Goal: Information Seeking & Learning: Understand process/instructions

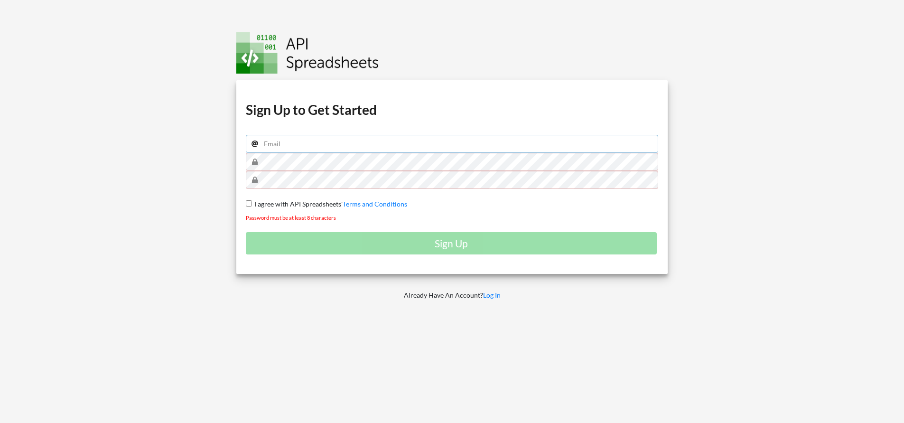
click at [332, 146] on input "email" at bounding box center [452, 144] width 413 height 18
click at [294, 148] on input "email" at bounding box center [452, 144] width 413 height 18
paste input "ststephenw@gmail.com"
type input "ststephenw@gmail.com"
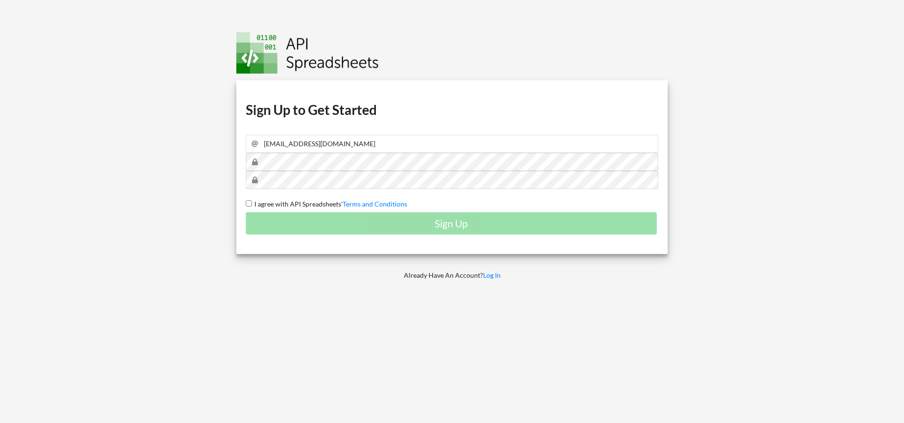
drag, startPoint x: 285, startPoint y: 201, endPoint x: 291, endPoint y: 206, distance: 8.4
click at [286, 201] on span "I agree with API Spreadsheets'" at bounding box center [297, 204] width 91 height 8
click at [252, 201] on input "I agree with API Spreadsheets' Terms and Conditions" at bounding box center [249, 203] width 6 height 6
checkbox input "true"
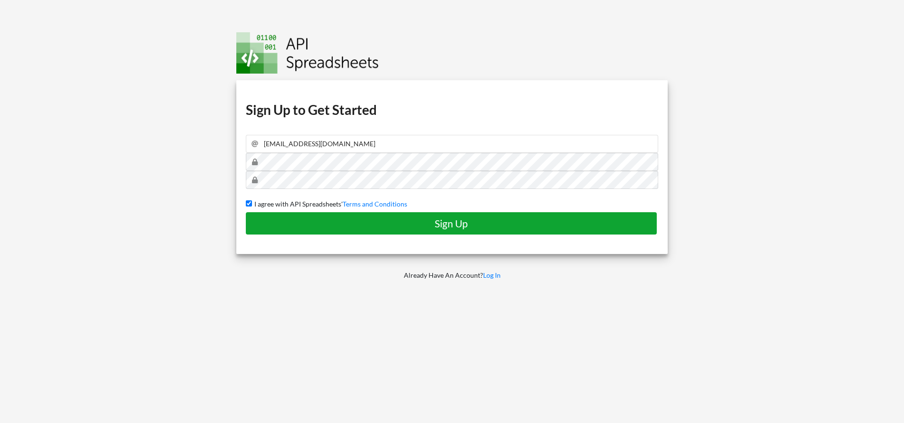
drag, startPoint x: 318, startPoint y: 225, endPoint x: 323, endPoint y: 226, distance: 5.3
click at [319, 225] on h4 "Sign Up" at bounding box center [451, 223] width 391 height 12
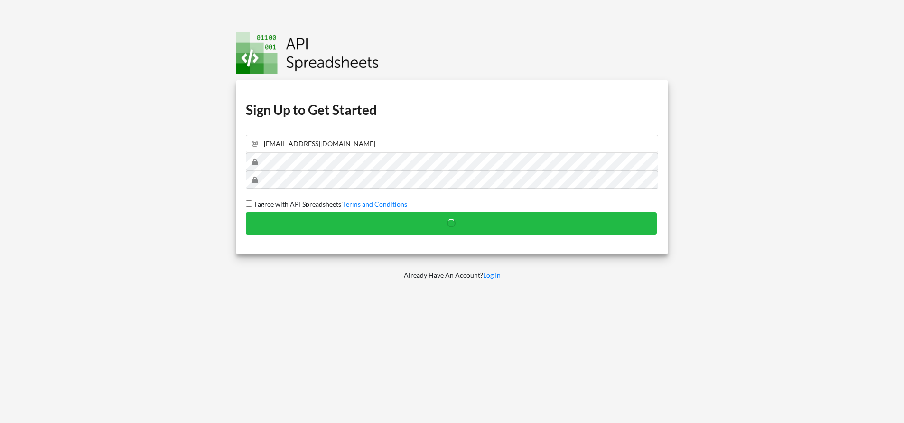
checkbox input "false"
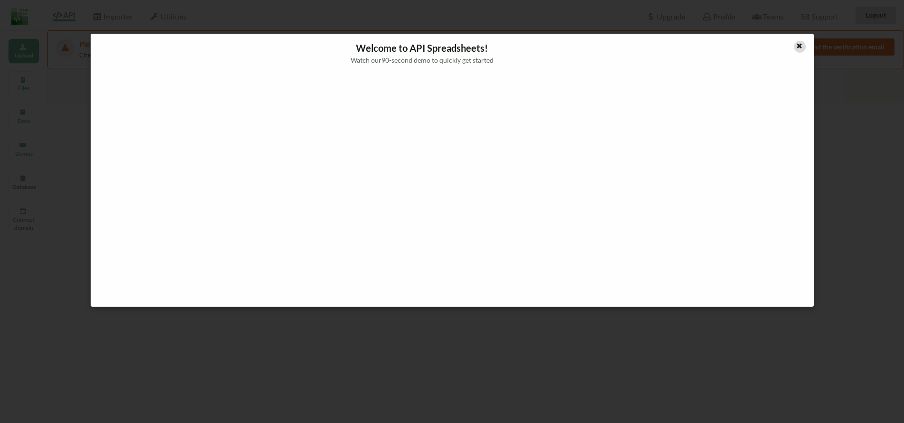
click at [803, 47] on icon at bounding box center [799, 44] width 8 height 7
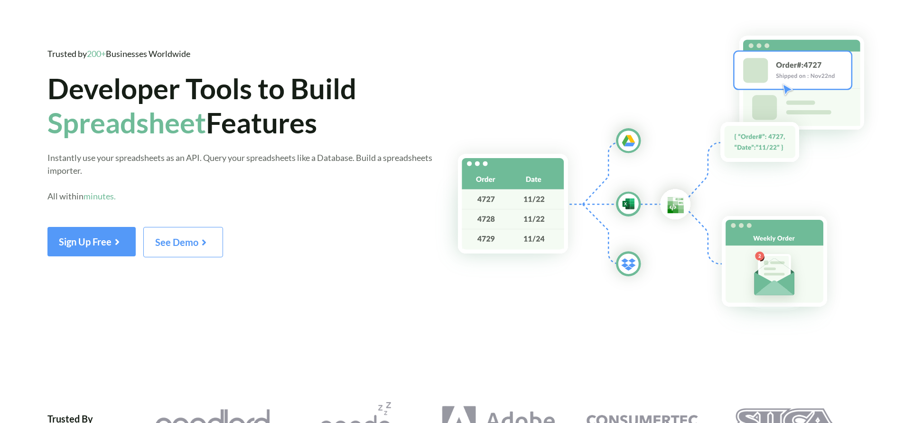
scroll to position [30, 0]
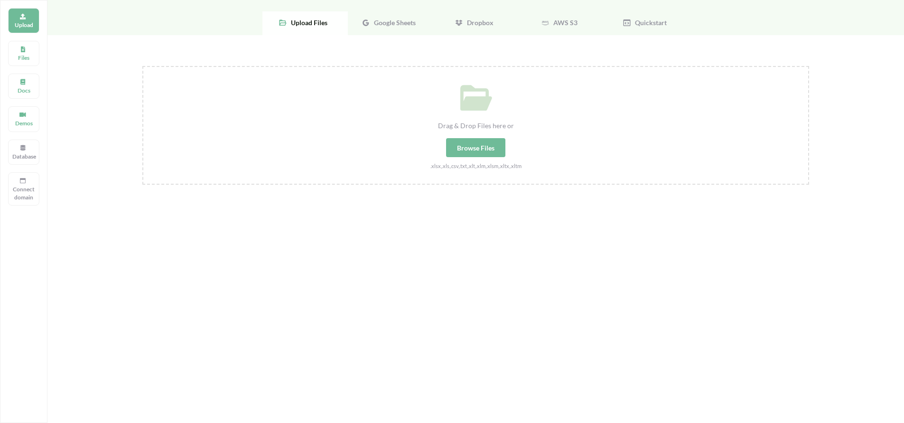
click at [387, 32] on div "Google Sheets" at bounding box center [390, 23] width 85 height 24
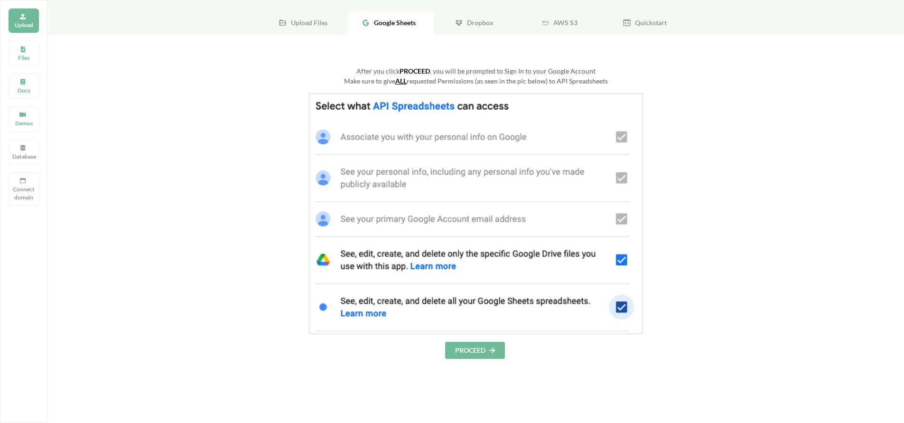
click at [474, 353] on button "PROCEED" at bounding box center [475, 349] width 60 height 17
click at [473, 351] on button "PROCEED" at bounding box center [475, 349] width 60 height 17
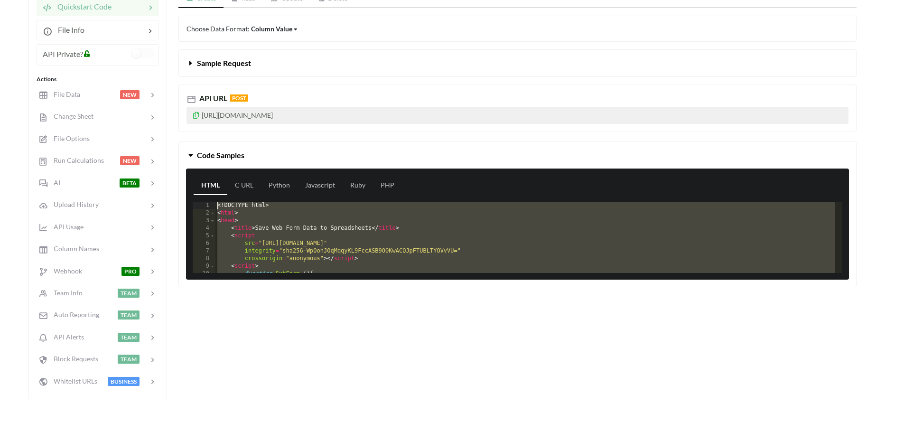
drag, startPoint x: 251, startPoint y: 250, endPoint x: 194, endPoint y: 148, distance: 117.7
click at [194, 148] on div "Code Samples HTML C URL Python Javascript Ruby PHP 1 2 3 4 5 6 7 8 9 10 11 <! D…" at bounding box center [517, 214] width 678 height 146
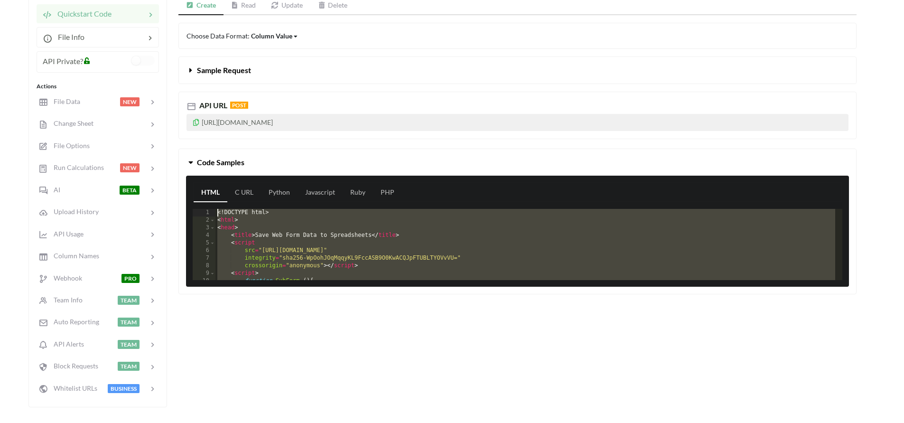
scroll to position [64, 0]
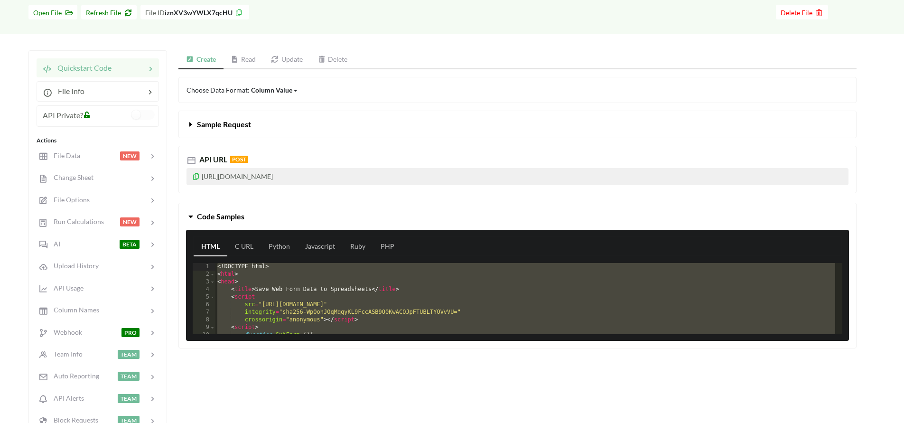
click at [305, 124] on button "Sample Request" at bounding box center [517, 124] width 677 height 27
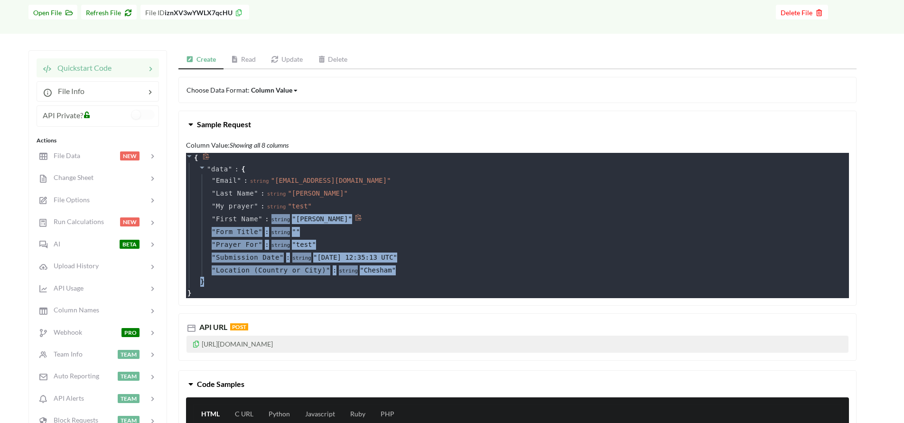
drag, startPoint x: 280, startPoint y: 280, endPoint x: 268, endPoint y: 219, distance: 62.0
click at [268, 219] on div "" data " : { " Email " : string " strattoncarrt@gmail.com " " Last Name " : str…" at bounding box center [519, 225] width 660 height 125
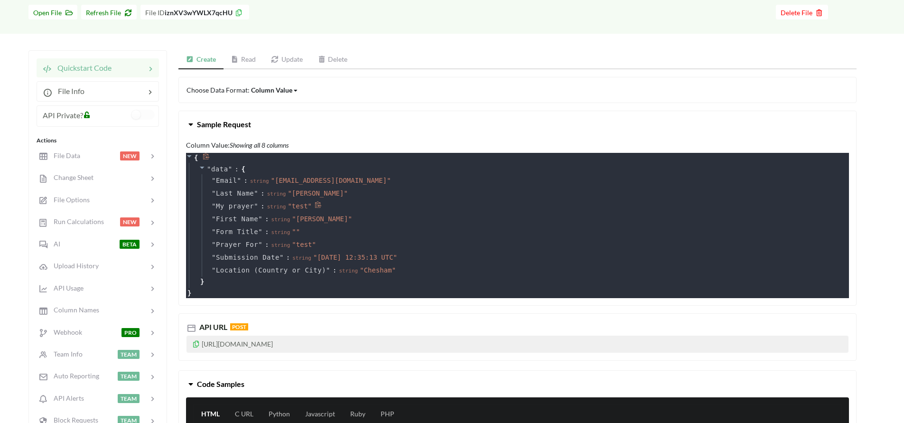
click at [385, 207] on div "" My prayer " : string " test "" at bounding box center [524, 206] width 645 height 13
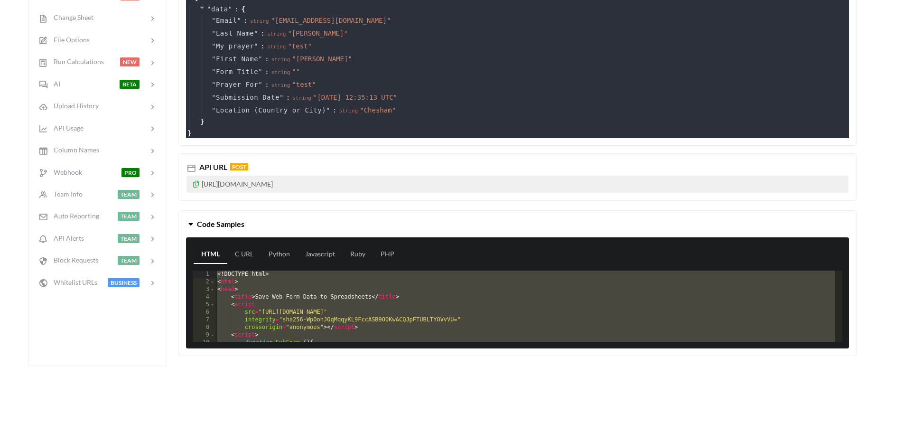
scroll to position [328, 0]
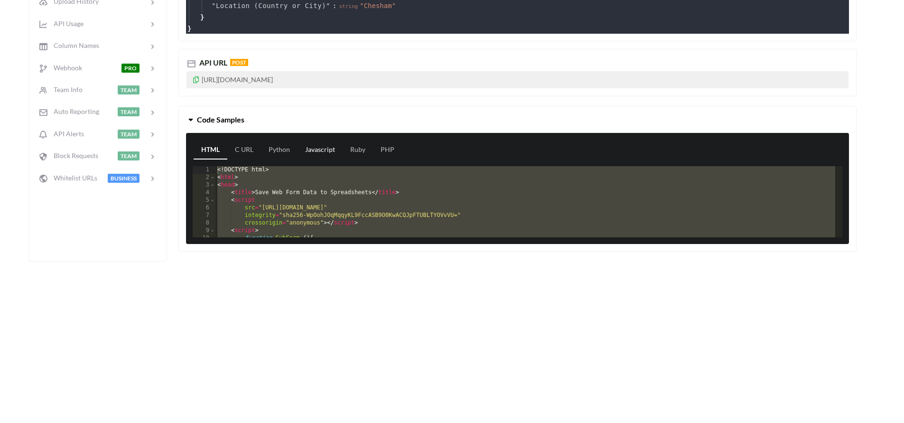
click at [314, 148] on link "Javascript" at bounding box center [319, 149] width 45 height 19
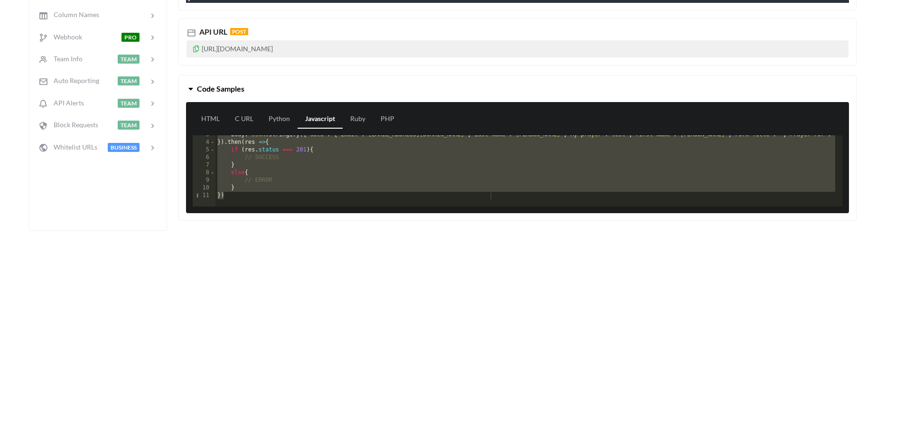
scroll to position [0, 0]
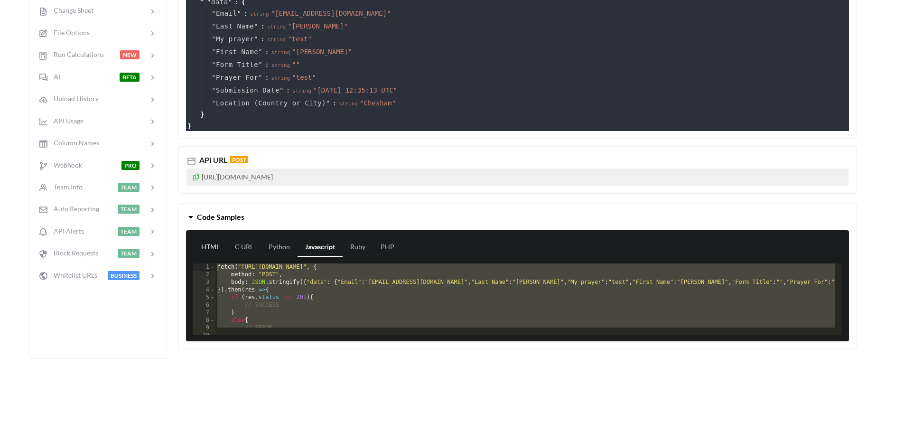
click at [217, 242] on link "HTML" at bounding box center [211, 247] width 34 height 19
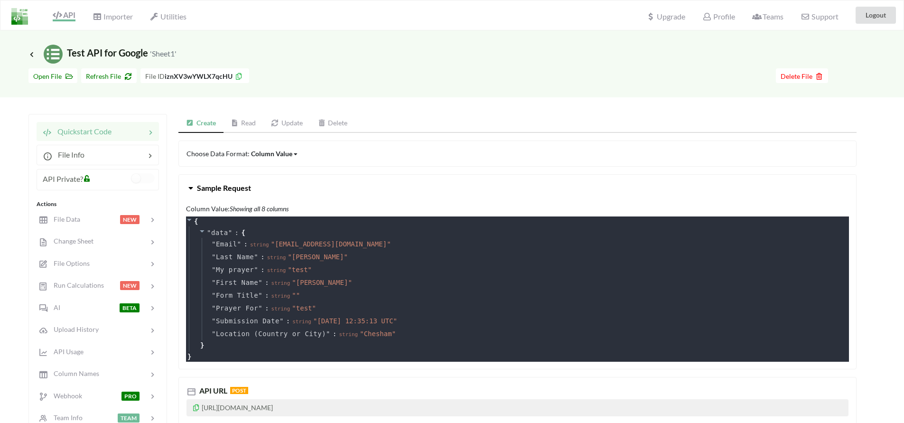
click at [249, 123] on link "Read" at bounding box center [243, 123] width 40 height 19
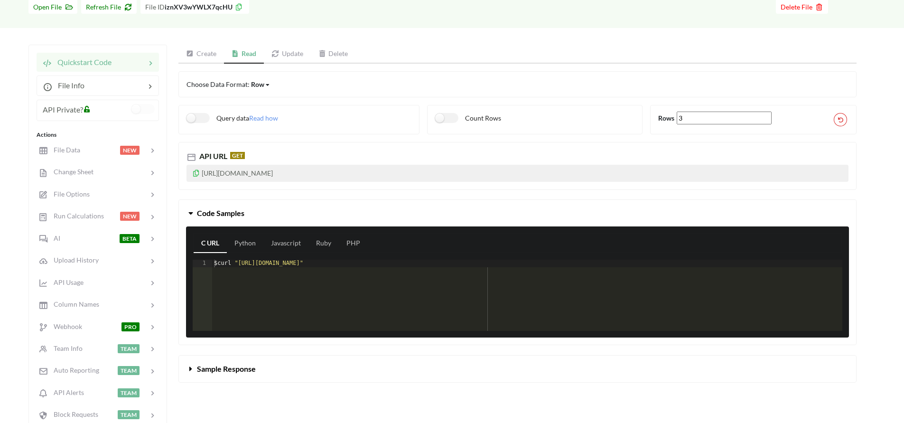
scroll to position [70, 0]
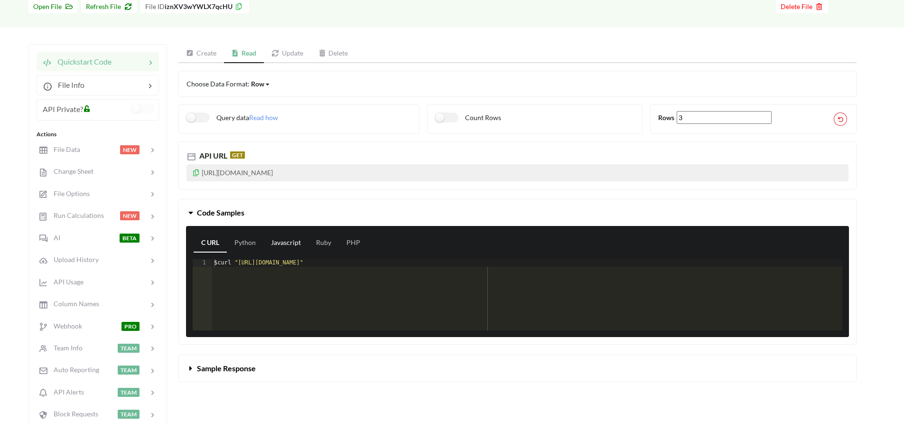
click at [290, 245] on link "Javascript" at bounding box center [285, 242] width 45 height 19
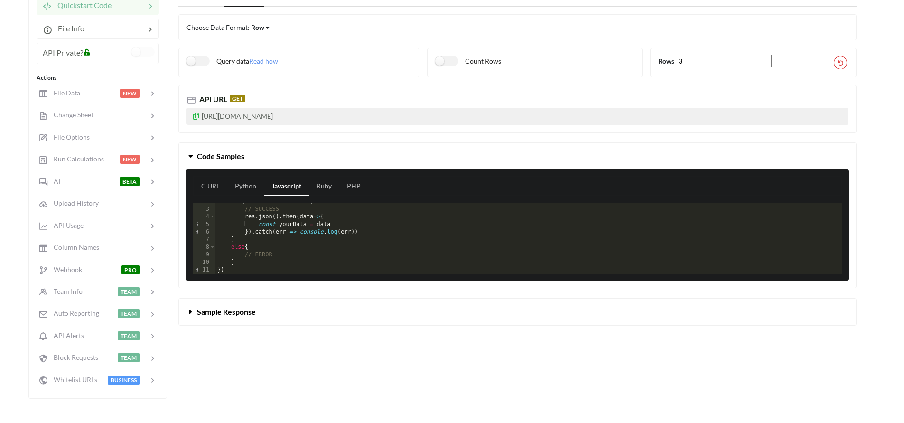
scroll to position [128, 0]
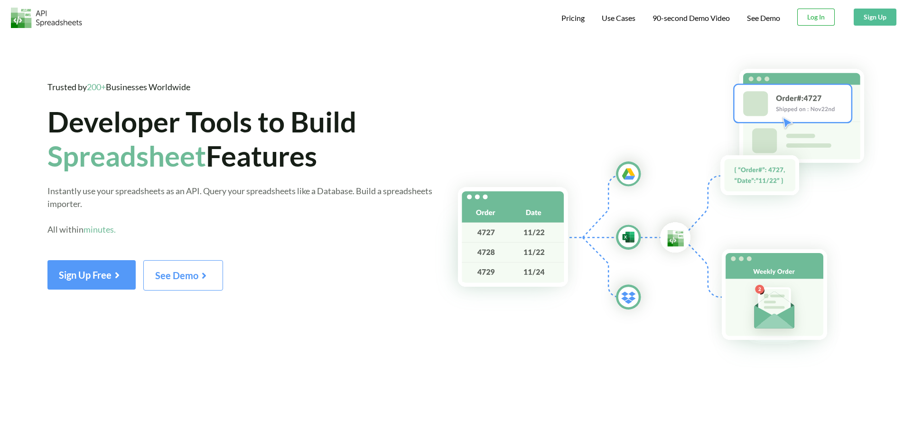
click at [824, 17] on button "Log In" at bounding box center [815, 17] width 37 height 17
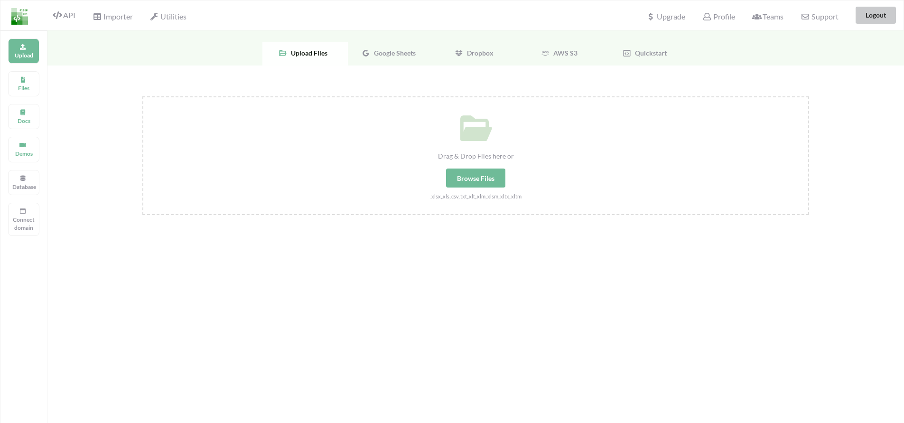
drag, startPoint x: 861, startPoint y: 21, endPoint x: 887, endPoint y: 40, distance: 32.9
click at [860, 22] on button "Logout" at bounding box center [875, 15] width 40 height 17
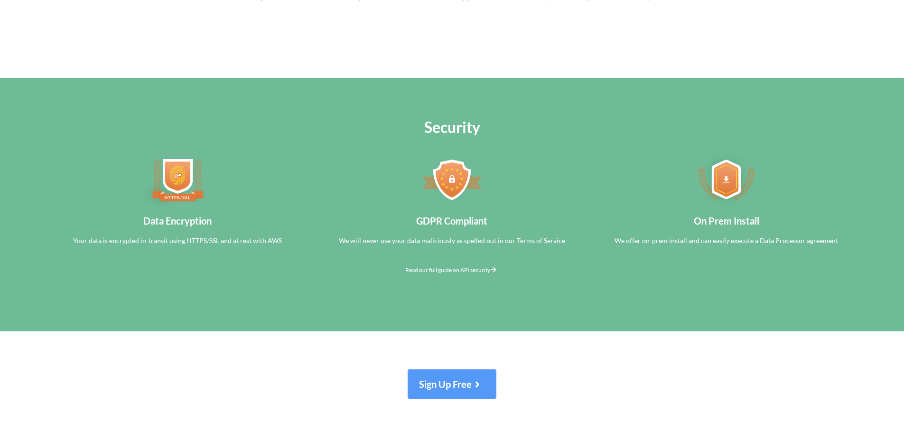
scroll to position [4036, 0]
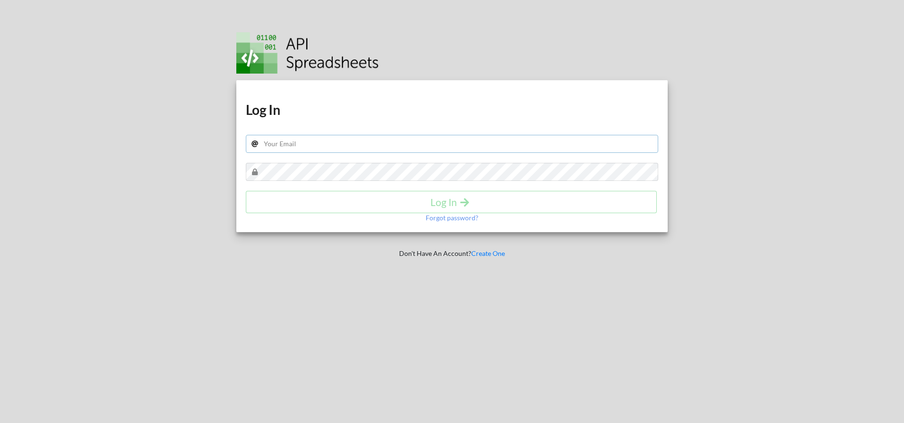
click at [339, 146] on input "text" at bounding box center [452, 144] width 413 height 18
type input "st"
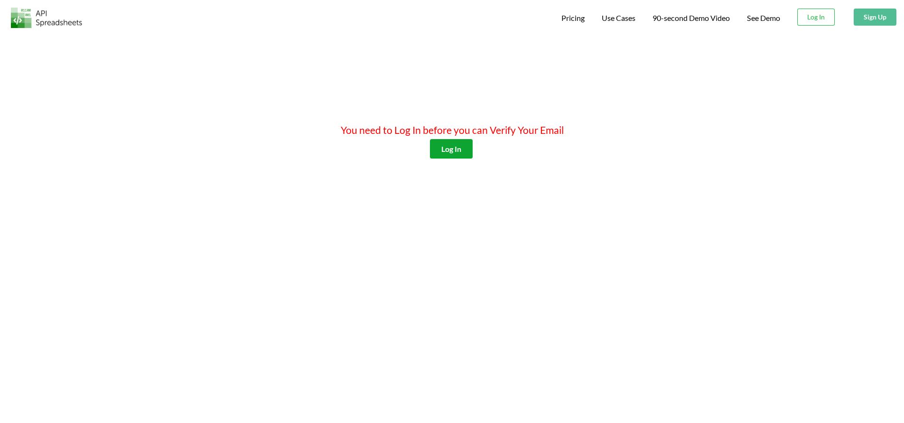
click at [454, 141] on button "Log In" at bounding box center [451, 148] width 43 height 19
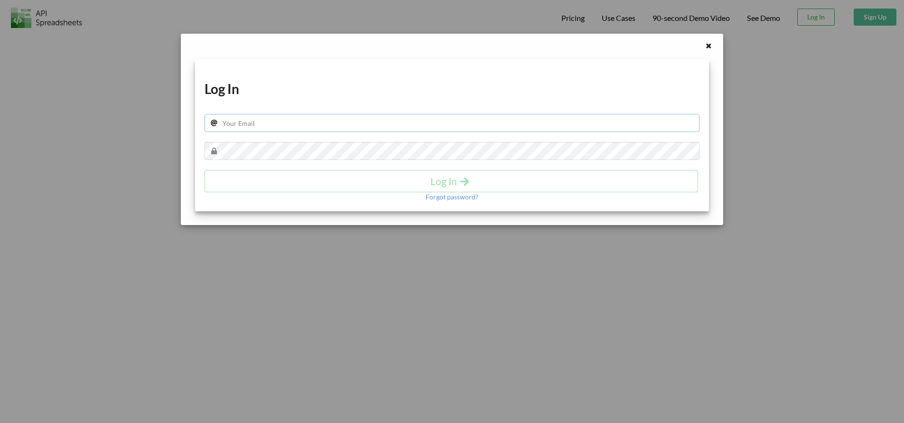
click at [360, 126] on input "text" at bounding box center [451, 123] width 495 height 18
paste input "ststephenw@gmail.com"
type input "ststephenw@gmail.com"
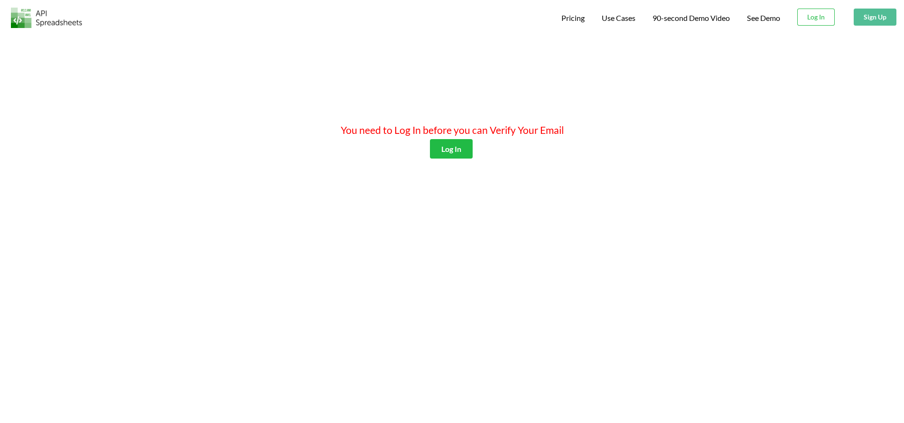
click at [819, 178] on div "You need to Log In before you can Verify Your Email Log In" at bounding box center [452, 244] width 904 height 423
click at [469, 140] on button "Log In" at bounding box center [451, 148] width 43 height 19
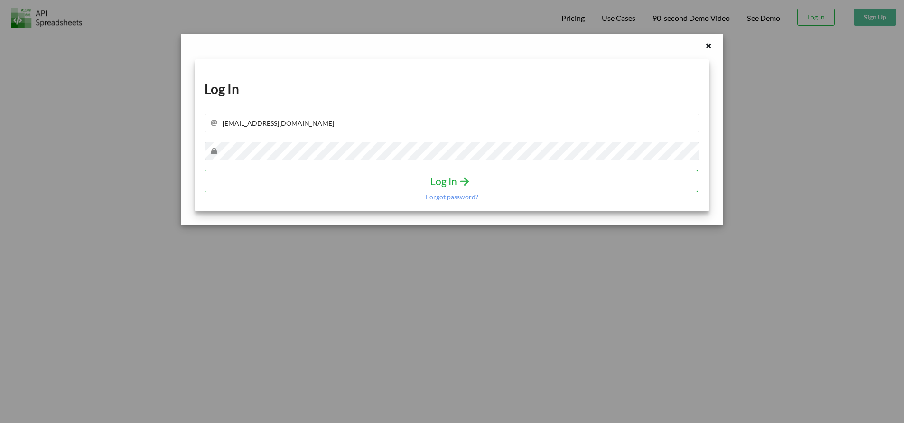
click at [467, 185] on icon "submit" at bounding box center [465, 180] width 12 height 10
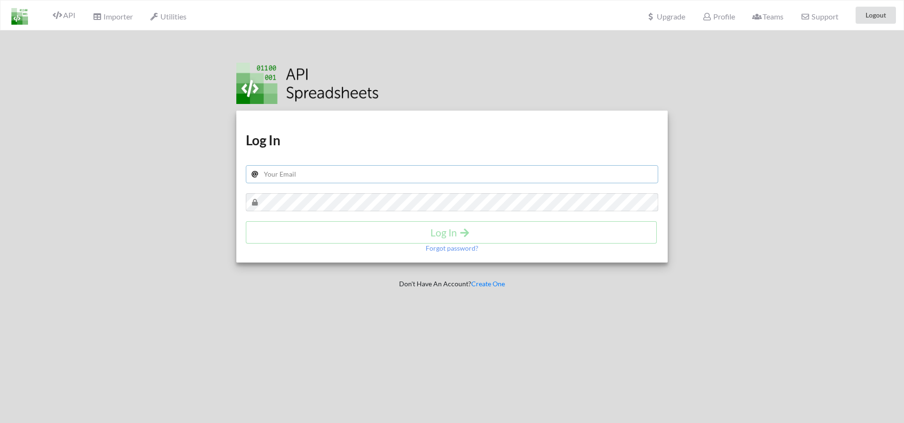
type input "[EMAIL_ADDRESS][DOMAIN_NAME]"
click at [456, 225] on div "Log In" at bounding box center [452, 232] width 413 height 22
click at [482, 237] on h4 "Log In" at bounding box center [451, 232] width 391 height 12
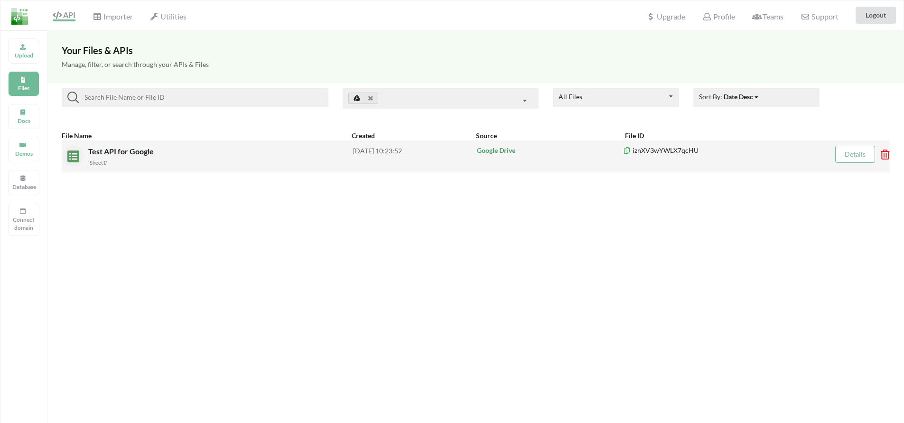
click at [248, 148] on div "Test API for Google 'Sheet1'" at bounding box center [220, 156] width 265 height 21
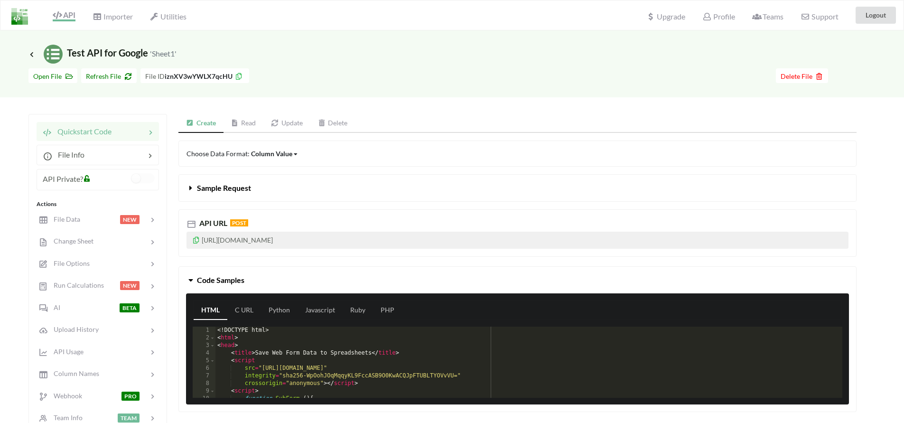
click at [241, 130] on link "Read" at bounding box center [243, 123] width 40 height 19
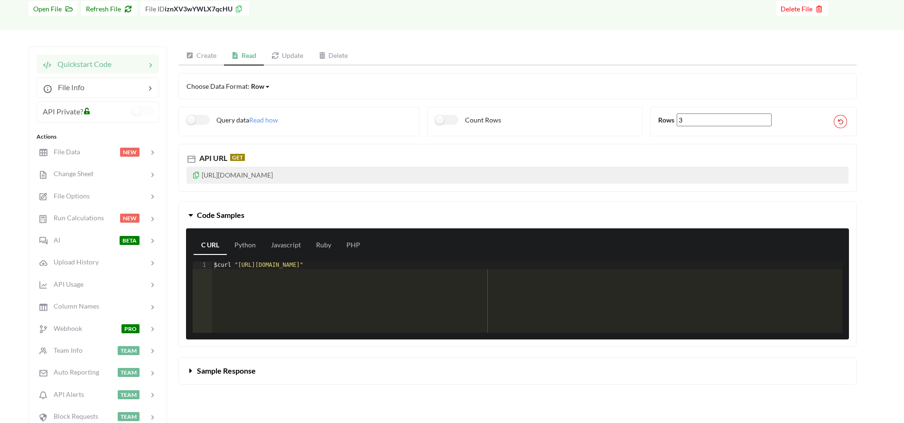
scroll to position [68, 0]
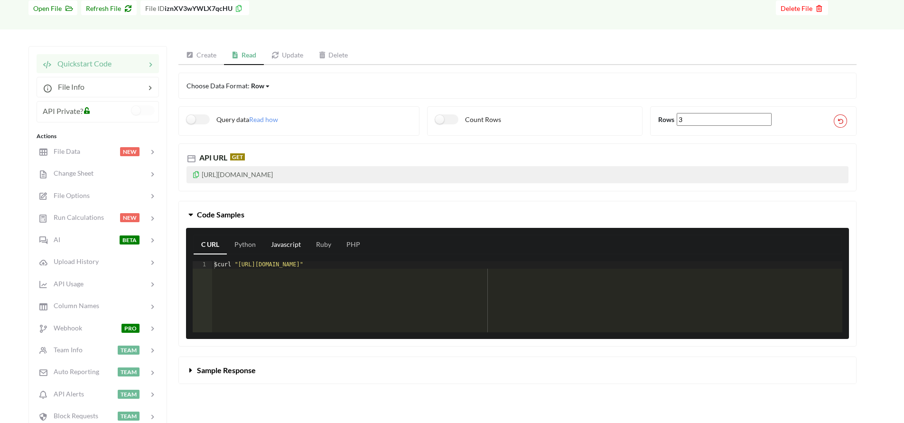
click at [293, 247] on link "Javascript" at bounding box center [285, 244] width 45 height 19
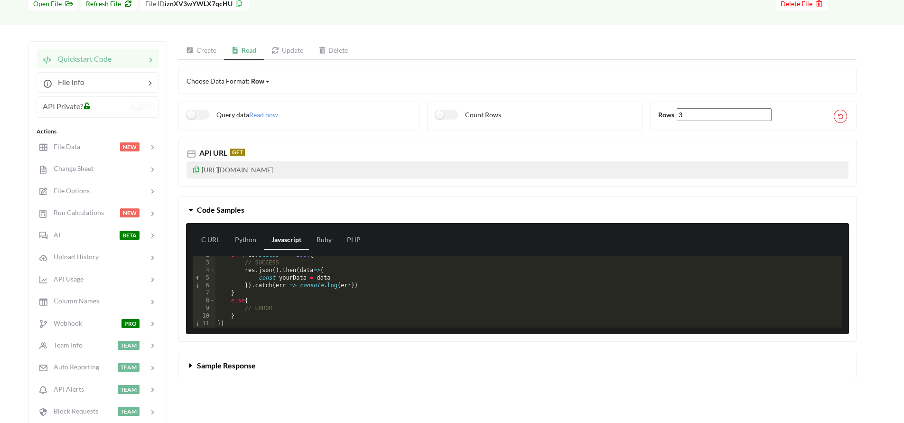
scroll to position [78, 0]
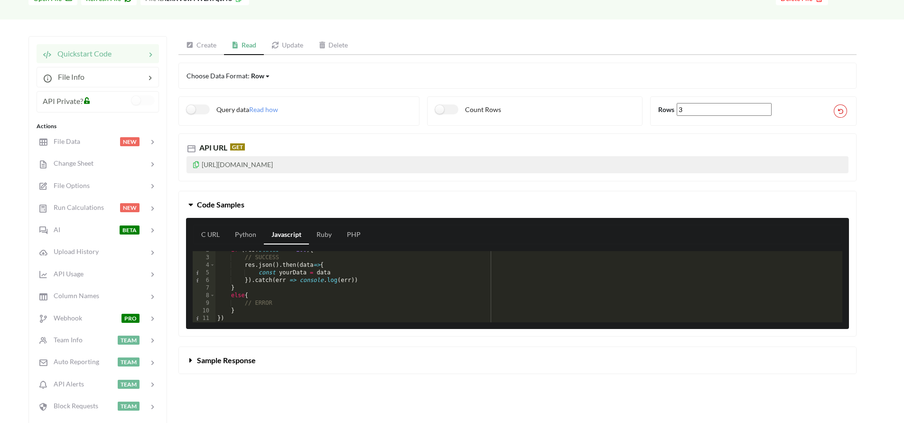
click at [285, 294] on div "if ( res . status === 200 ) { // SUCCESS res . json ( ) . then ( data => { cons…" at bounding box center [524, 289] width 619 height 86
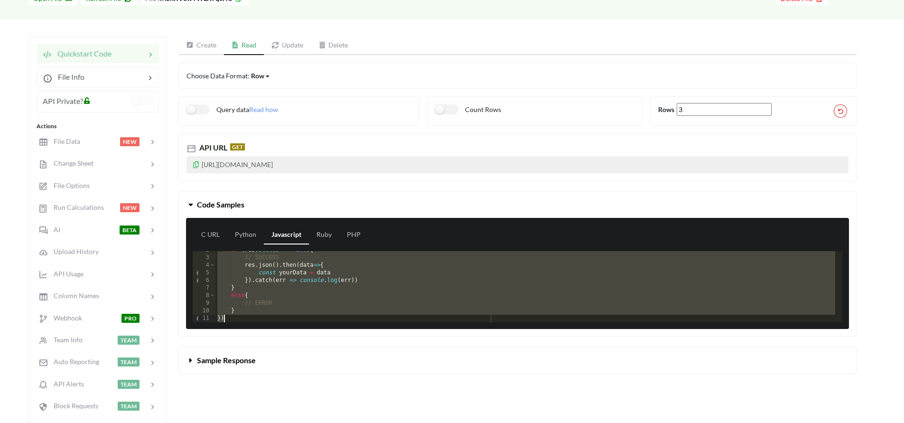
click at [265, 286] on div "if ( res . status === 200 ) { // SUCCESS res . json ( ) . then ( data => { cons…" at bounding box center [524, 289] width 619 height 86
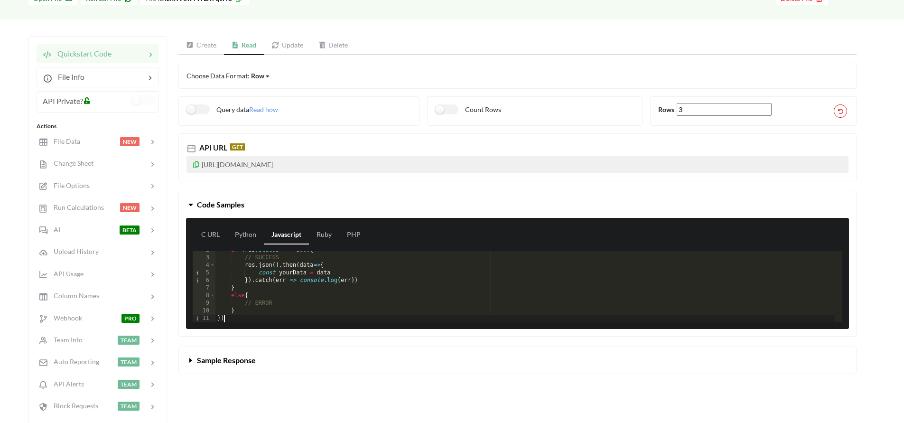
click at [244, 321] on div "if ( res . status === 200 ) { // SUCCESS res . json ( ) . then ( data => { cons…" at bounding box center [524, 289] width 619 height 86
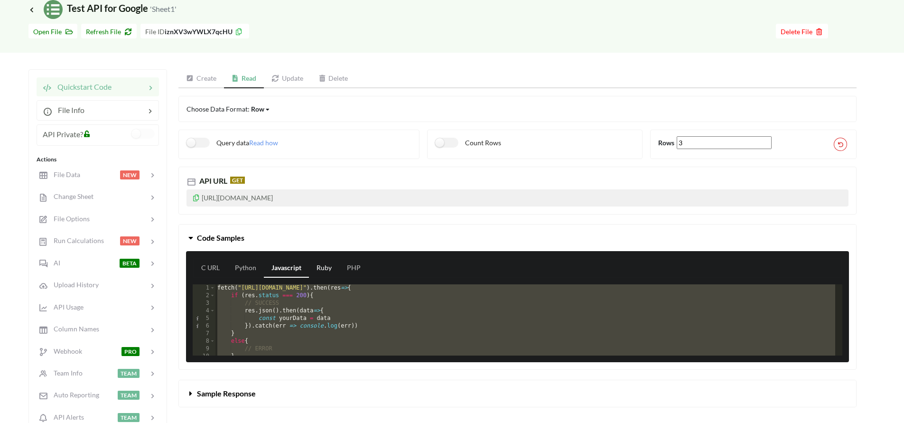
scroll to position [53, 0]
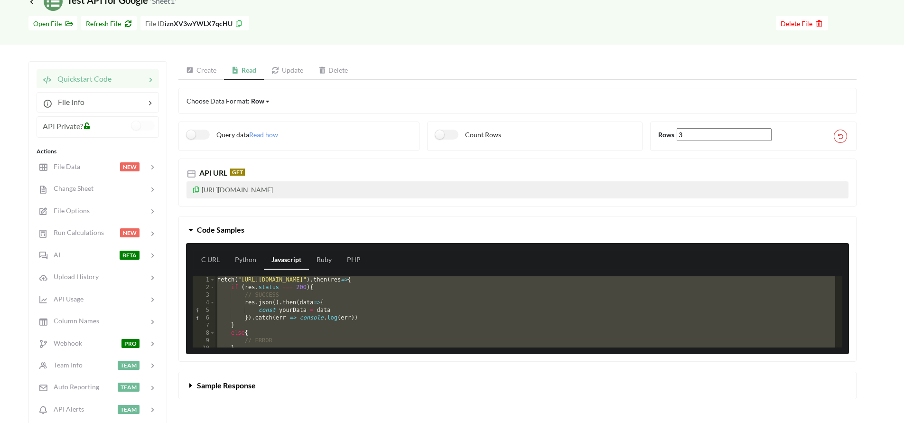
click at [268, 303] on div "fetch ( "[URL][DOMAIN_NAME]" ) . then ( res => { if ( res . status === 200 ) { …" at bounding box center [524, 319] width 619 height 86
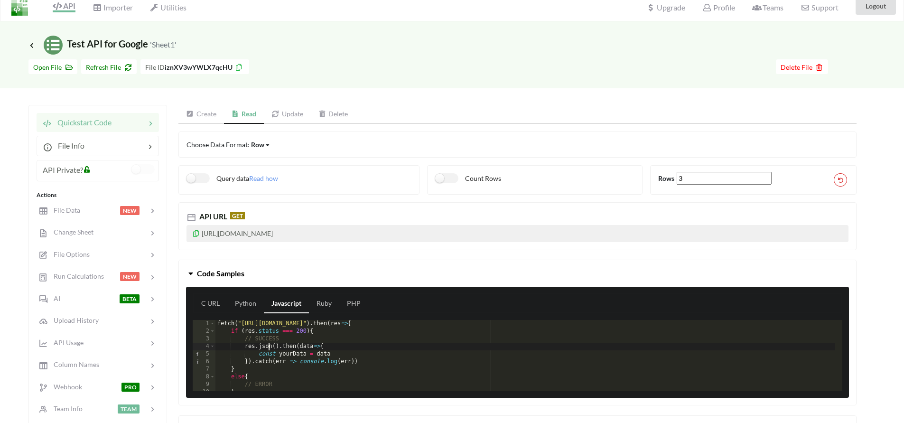
scroll to position [0, 0]
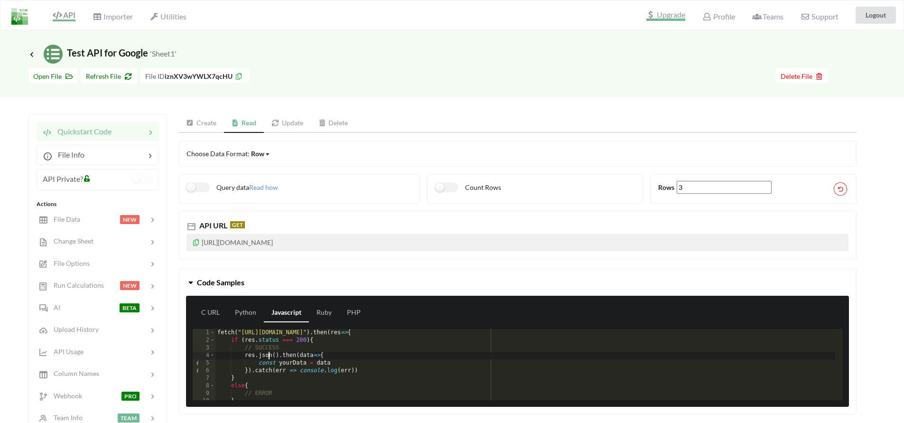
click at [678, 20] on span "Upgrade" at bounding box center [665, 16] width 39 height 10
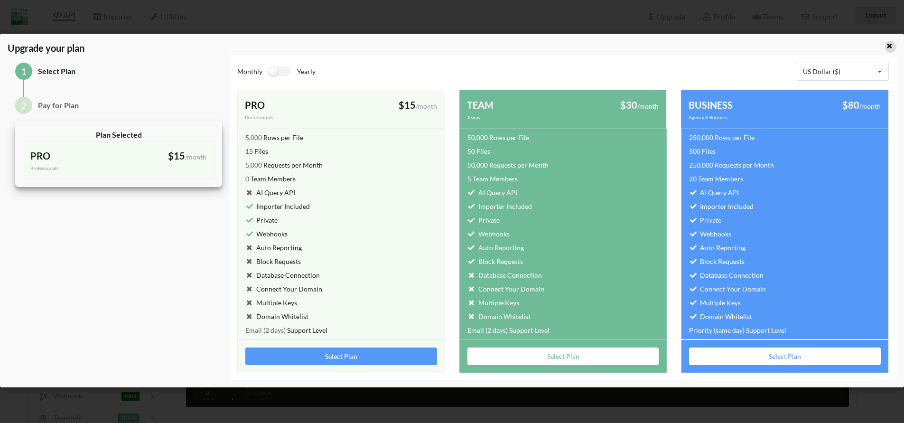
click at [890, 47] on icon at bounding box center [889, 44] width 8 height 7
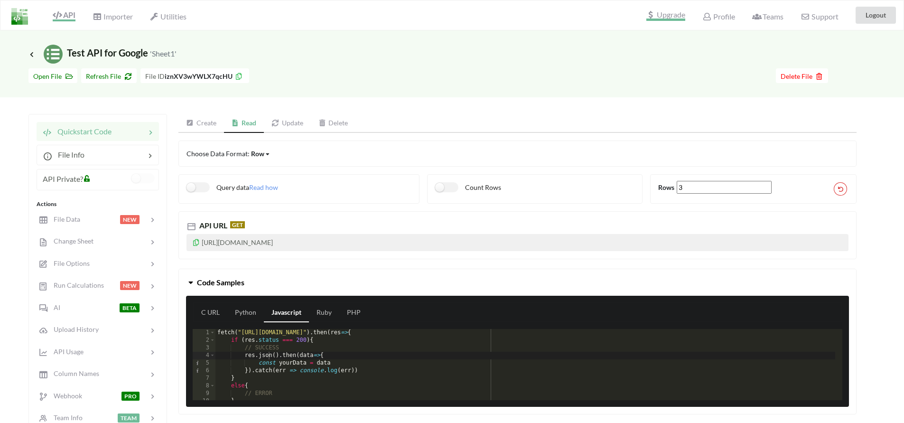
click at [682, 19] on span "Upgrade" at bounding box center [665, 16] width 39 height 10
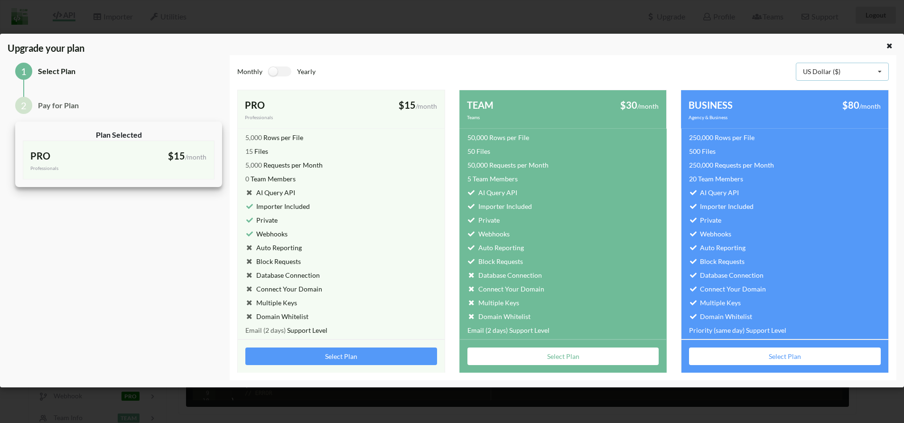
click at [818, 68] on div "US Dollar ($)" at bounding box center [821, 71] width 37 height 7
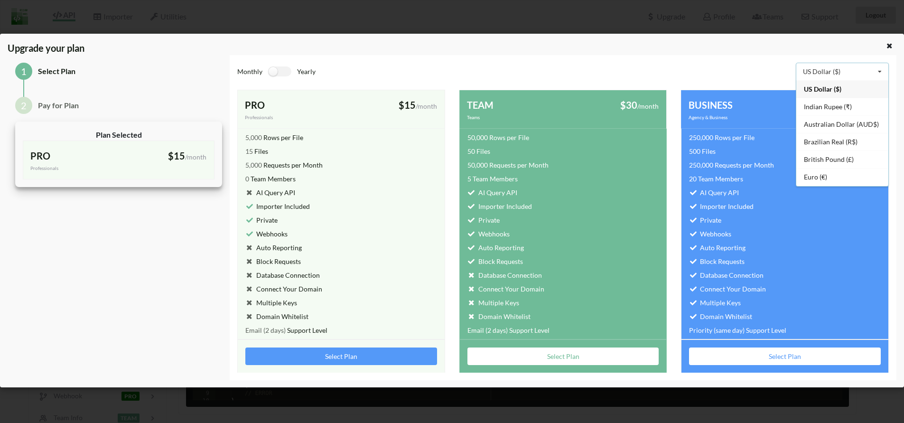
click at [652, 56] on div "Monthly Yearly US Dollar ($) US Dollar ($) Indian Rupee (₹) Australian Dollar (…" at bounding box center [563, 217] width 666 height 325
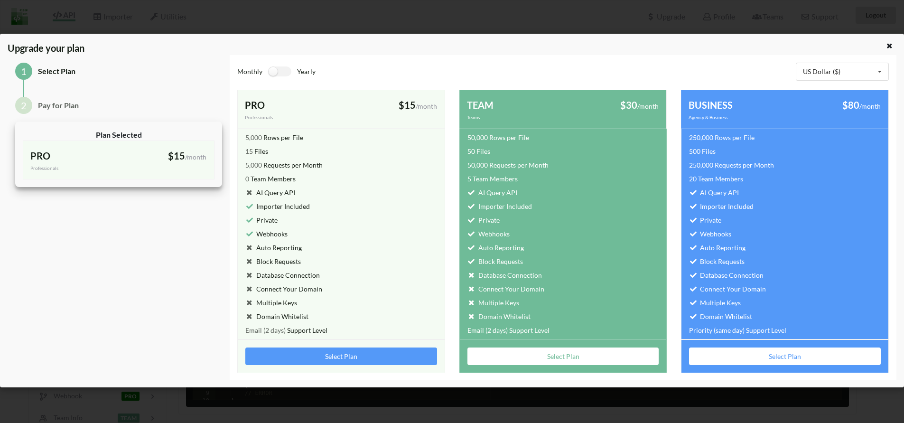
click at [193, 13] on div "Upgrade your plan 1 Select Plan 2 Pay for Plan Plan Selected PRO Professionals …" at bounding box center [452, 211] width 904 height 423
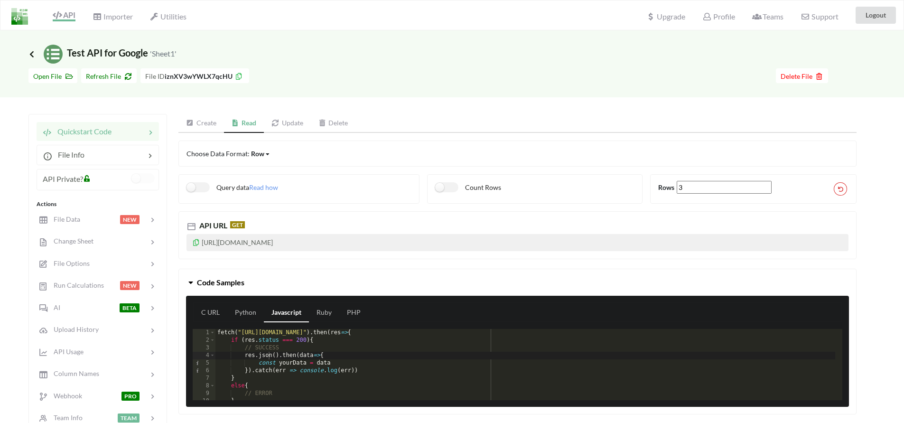
click at [32, 57] on icon at bounding box center [32, 54] width 9 height 8
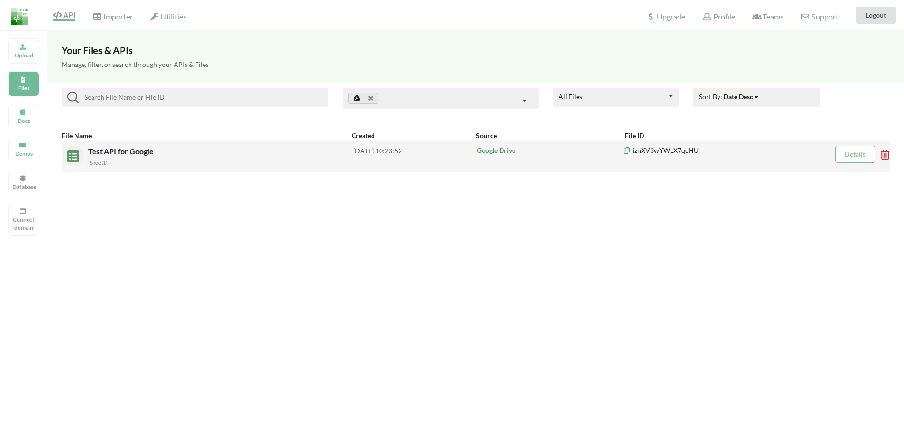
click at [880, 153] on icon at bounding box center [881, 151] width 3 height 4
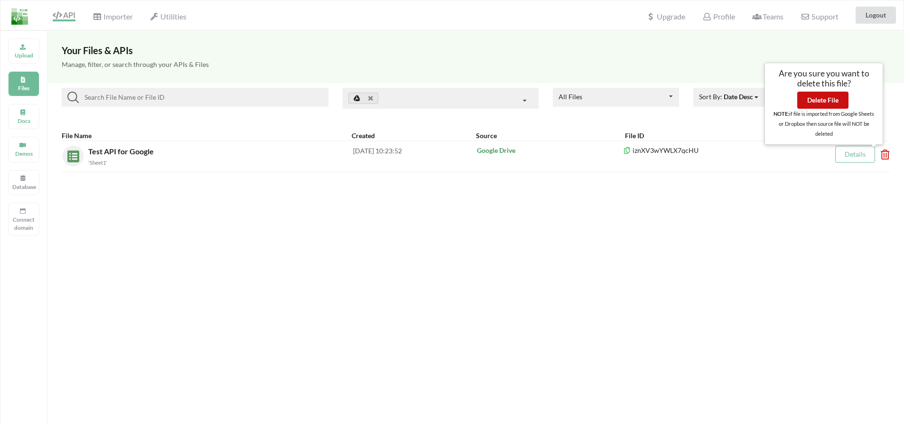
click at [839, 102] on button "Delete File" at bounding box center [822, 100] width 51 height 17
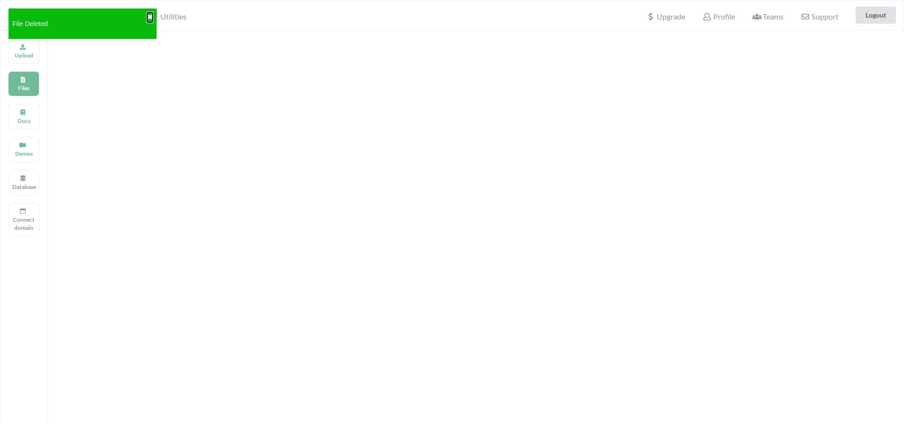
click at [151, 18] on button "✖" at bounding box center [150, 17] width 6 height 10
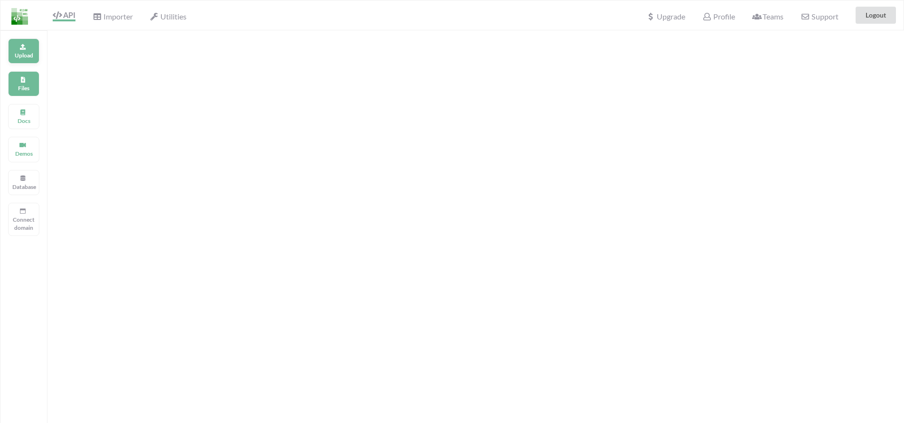
click at [34, 56] on p "Upload" at bounding box center [23, 55] width 23 height 8
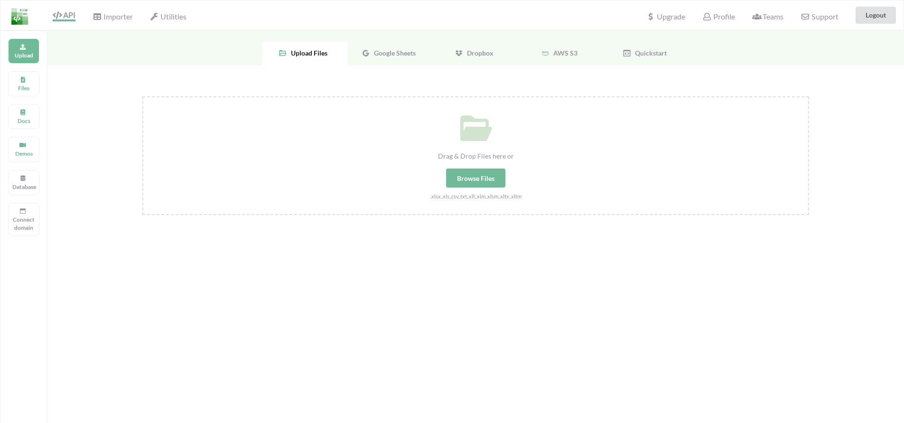
click at [402, 56] on span "Google Sheets" at bounding box center [393, 53] width 46 height 8
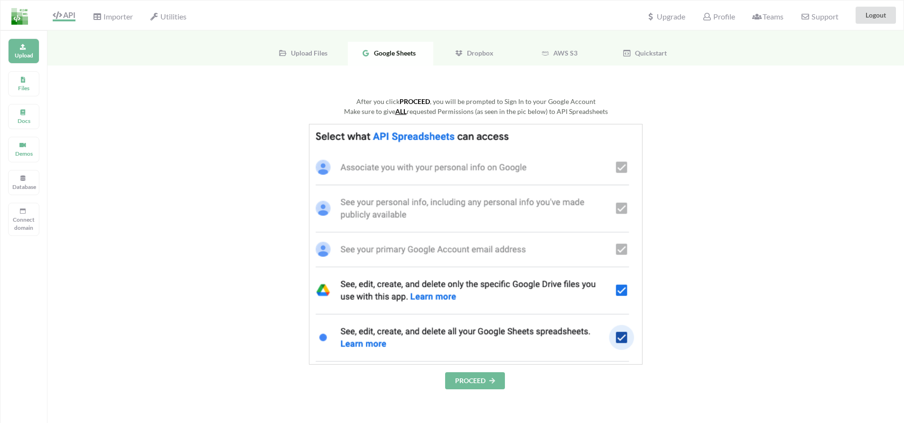
click at [497, 378] on button "PROCEED" at bounding box center [475, 380] width 60 height 17
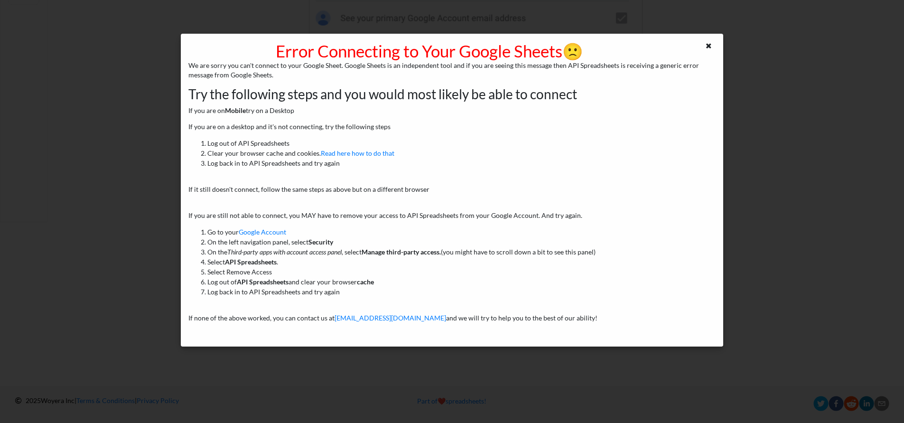
scroll to position [231, 0]
click at [707, 45] on icon at bounding box center [708, 44] width 8 height 7
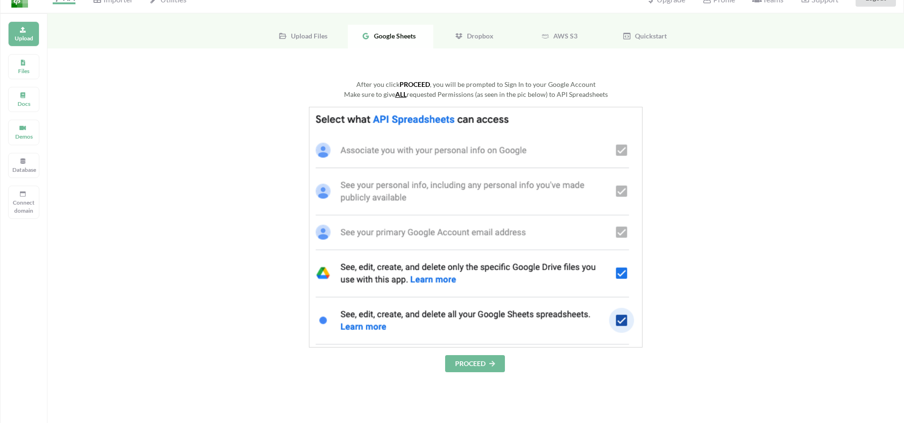
scroll to position [0, 0]
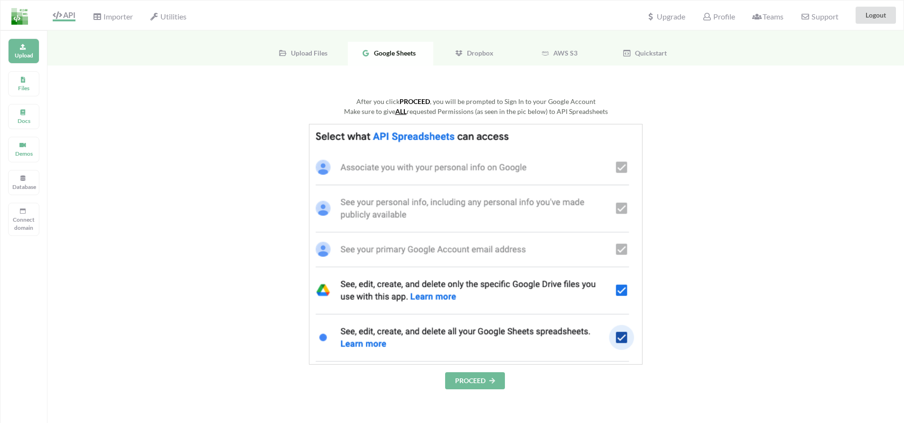
click at [477, 372] on button "PROCEED" at bounding box center [475, 380] width 60 height 17
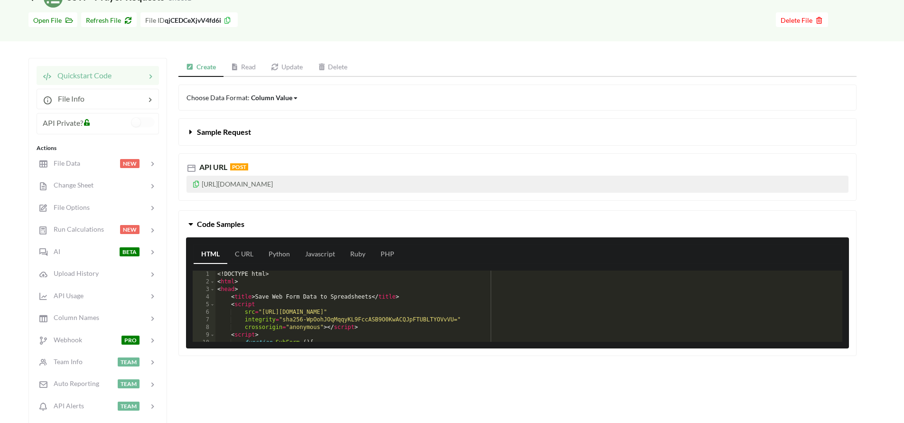
scroll to position [60, 0]
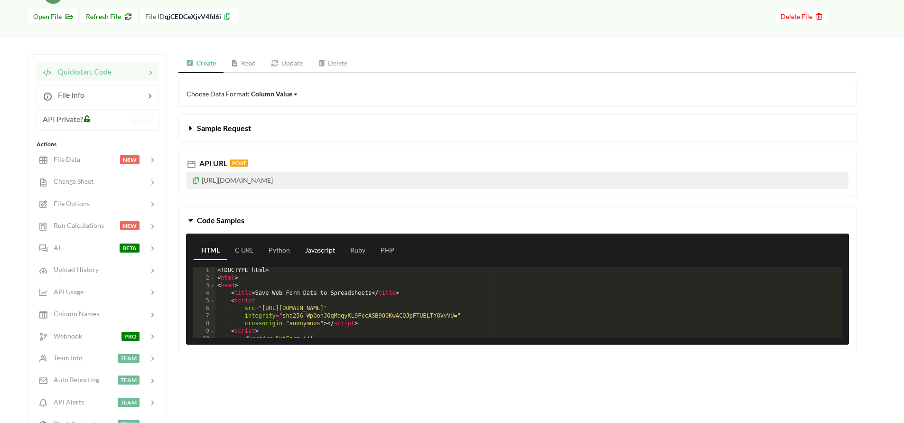
click at [314, 248] on link "Javascript" at bounding box center [319, 250] width 45 height 19
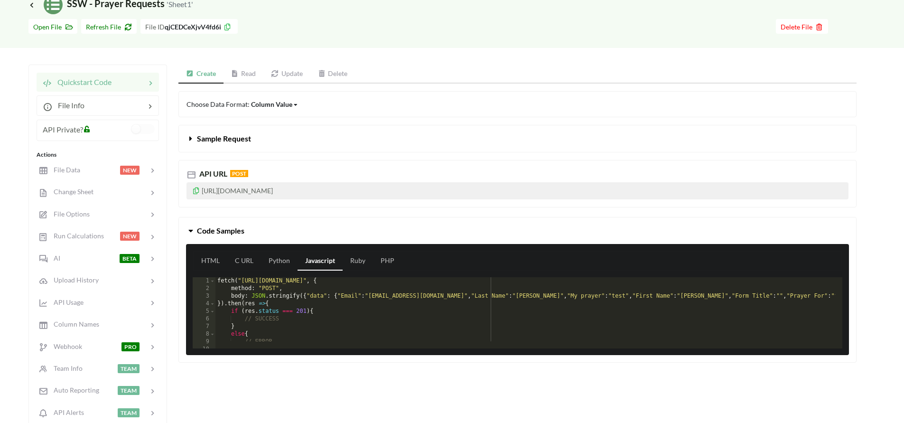
scroll to position [49, 0]
click at [312, 303] on div "fetch ( "[URL][DOMAIN_NAME]" , { method : "POST" , body : JSON . stringify ({ "…" at bounding box center [640, 316] width 851 height 79
click at [254, 322] on div "fetch ( "[URL][DOMAIN_NAME]" , { method : "POST" , body : JSON . stringify ({ "…" at bounding box center [640, 316] width 851 height 79
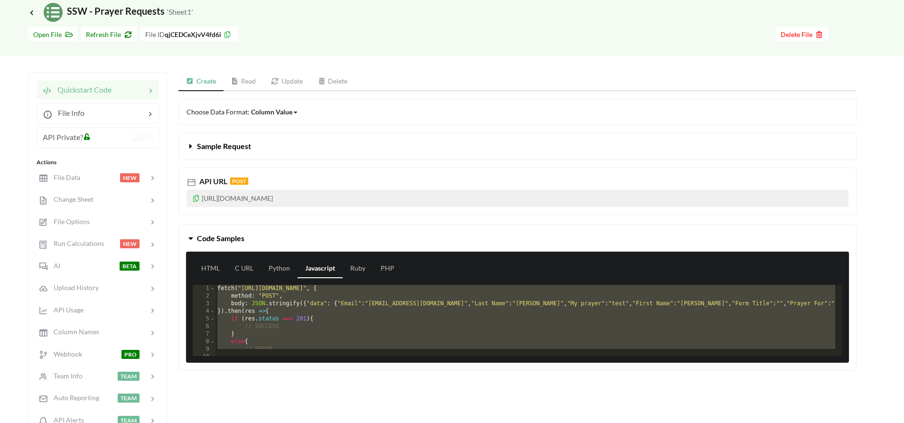
scroll to position [37, 0]
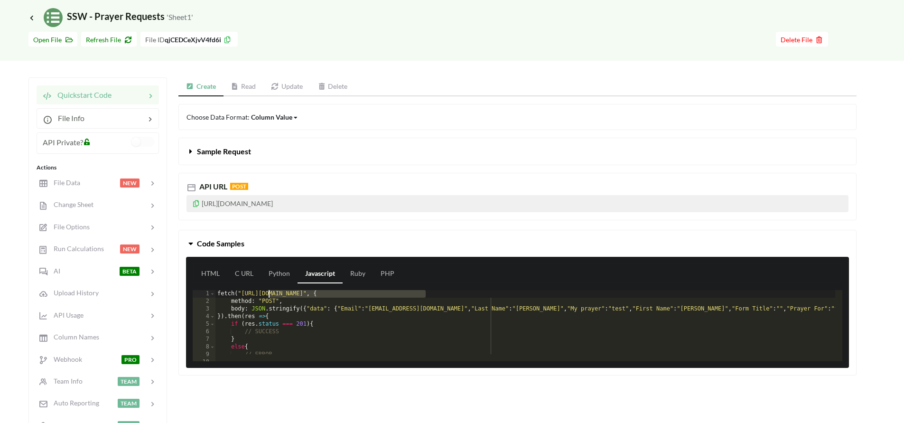
drag, startPoint x: 400, startPoint y: 295, endPoint x: 260, endPoint y: 297, distance: 139.9
click at [260, 297] on div "fetch ( "[URL][DOMAIN_NAME]" , { method : "POST" , body : JSON . stringify ({ "…" at bounding box center [640, 329] width 851 height 79
drag, startPoint x: 242, startPoint y: 294, endPoint x: 425, endPoint y: 294, distance: 183.1
click at [425, 294] on div "fetch ( "[URL][DOMAIN_NAME]" , { method : "POST" , body : JSON . stringify ({ "…" at bounding box center [640, 329] width 851 height 79
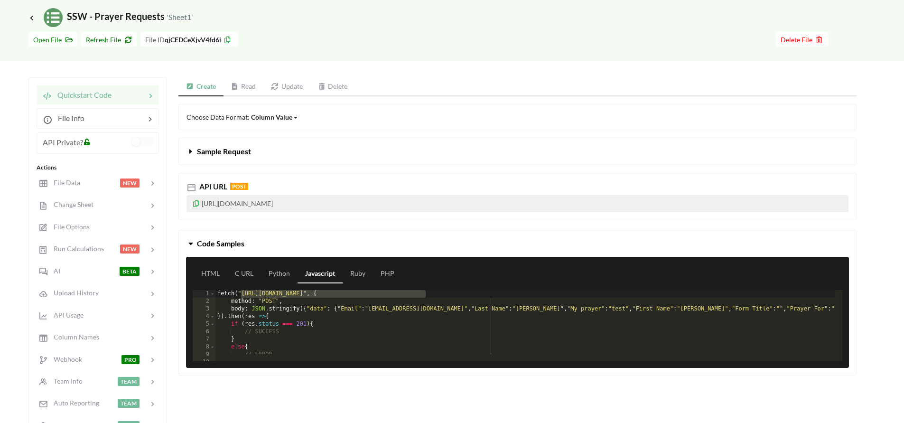
click at [421, 299] on div "fetch ( "[URL][DOMAIN_NAME]" , { method : "POST" , body : JSON . stringify ({ "…" at bounding box center [640, 329] width 851 height 79
drag, startPoint x: 412, startPoint y: 295, endPoint x: 240, endPoint y: 294, distance: 172.2
click at [240, 294] on div "fetch ( "[URL][DOMAIN_NAME]" , { method : "POST" , body : JSON . stringify ({ "…" at bounding box center [640, 329] width 851 height 79
drag, startPoint x: 436, startPoint y: 295, endPoint x: 426, endPoint y: 295, distance: 10.5
click at [435, 295] on div "fetch ( "[URL][DOMAIN_NAME]" , { method : "POST" , body : JSON . stringify ({ "…" at bounding box center [640, 329] width 851 height 79
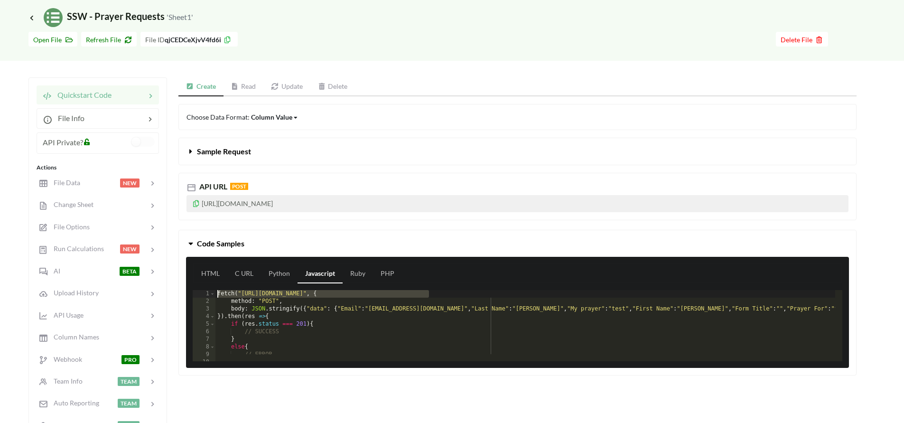
drag, startPoint x: 427, startPoint y: 294, endPoint x: 203, endPoint y: 295, distance: 223.4
click at [203, 295] on div "1 2 3 4 5 6 7 8 9 10 11 fetch ( "[URL][DOMAIN_NAME]" , { method : "POST" , body…" at bounding box center [517, 325] width 649 height 71
drag, startPoint x: 378, startPoint y: 203, endPoint x: 203, endPoint y: 205, distance: 174.6
click at [203, 205] on p "[URL][DOMAIN_NAME]" at bounding box center [517, 203] width 662 height 17
copy p "[URL][DOMAIN_NAME]"
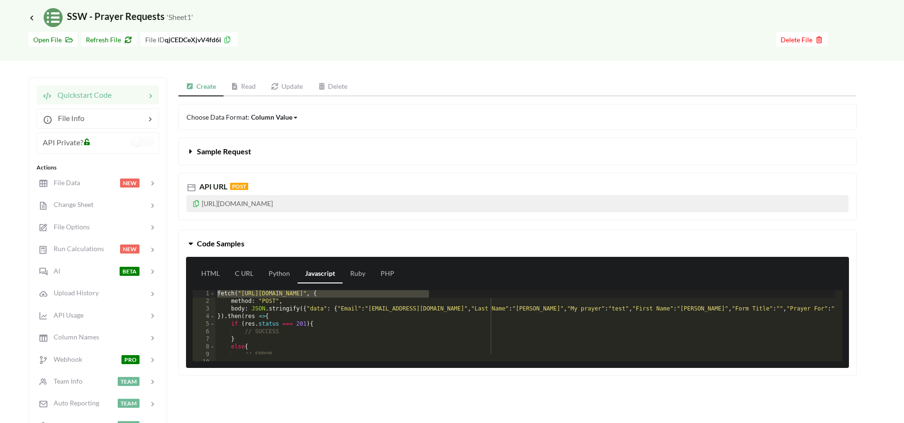
click at [356, 219] on div "API URL POST [URL][DOMAIN_NAME]" at bounding box center [517, 196] width 678 height 47
click at [351, 206] on p "[URL][DOMAIN_NAME]" at bounding box center [517, 203] width 662 height 17
copy p "[URL][DOMAIN_NAME]"
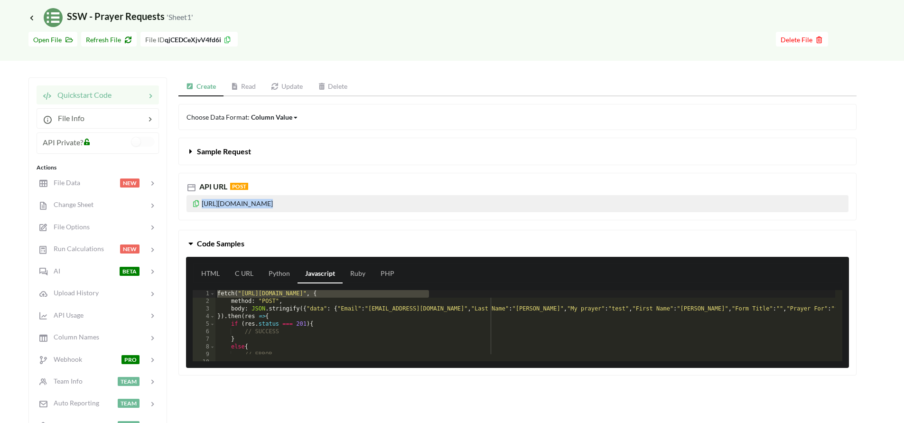
scroll to position [35, 0]
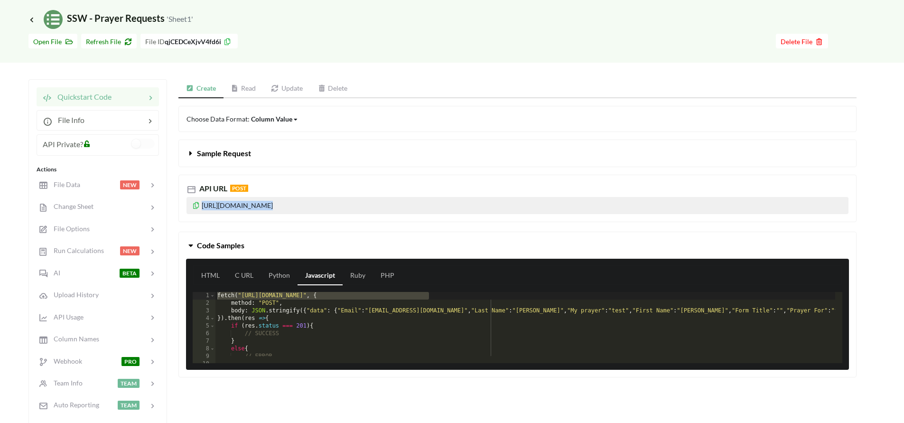
click at [369, 204] on p "[URL][DOMAIN_NAME]" at bounding box center [517, 205] width 662 height 17
drag, startPoint x: 378, startPoint y: 204, endPoint x: 258, endPoint y: 206, distance: 120.5
click at [258, 206] on p "[URL][DOMAIN_NAME]" at bounding box center [517, 205] width 662 height 17
click at [375, 307] on div "fetch ( "[URL][DOMAIN_NAME]" , { method : "POST" , body : JSON . stringify ({ "…" at bounding box center [640, 331] width 851 height 79
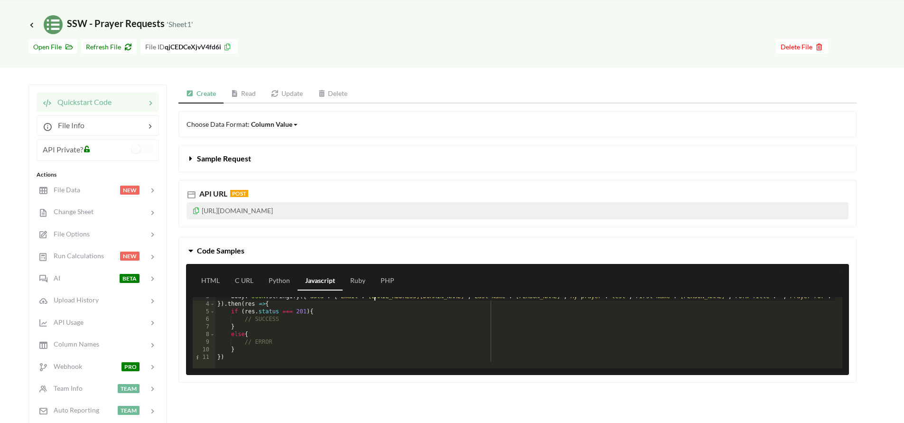
scroll to position [32, 0]
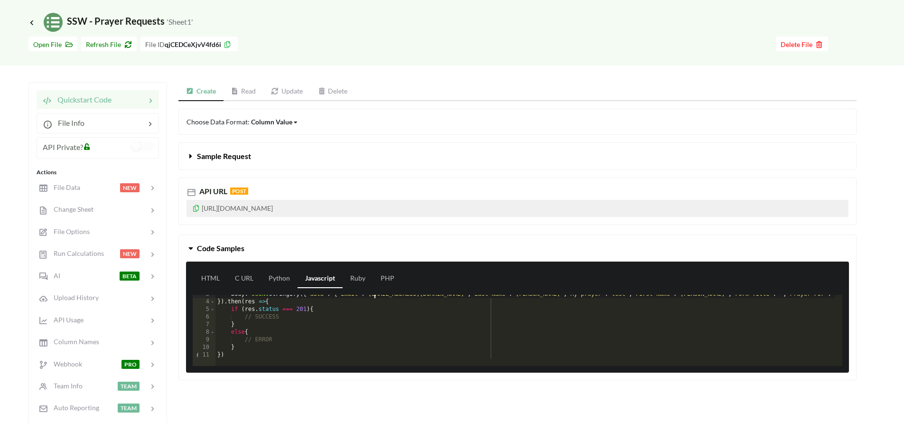
click at [259, 355] on div "body : JSON . stringify ({ "data" : { "Email" : "[EMAIL_ADDRESS][DOMAIN_NAME]" …" at bounding box center [640, 329] width 851 height 79
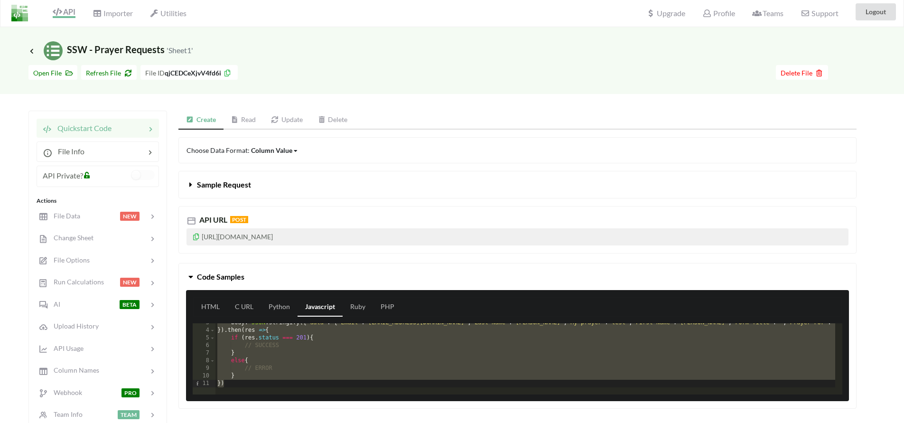
scroll to position [10, 0]
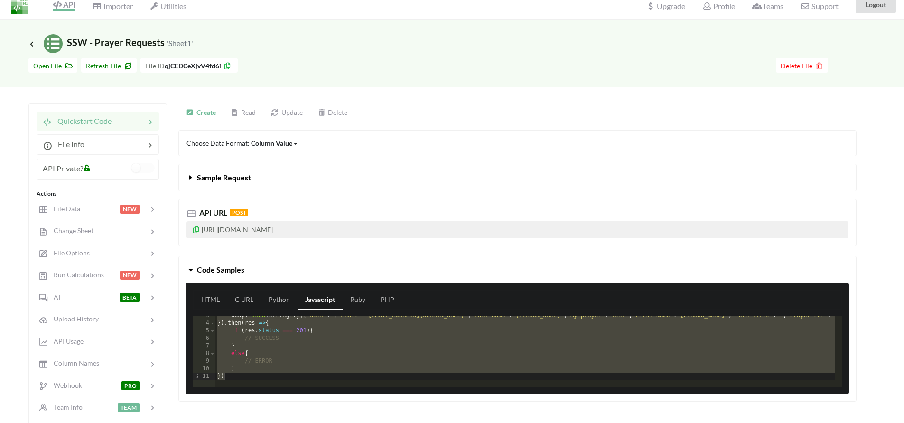
click at [271, 188] on button "Sample Request" at bounding box center [517, 177] width 677 height 27
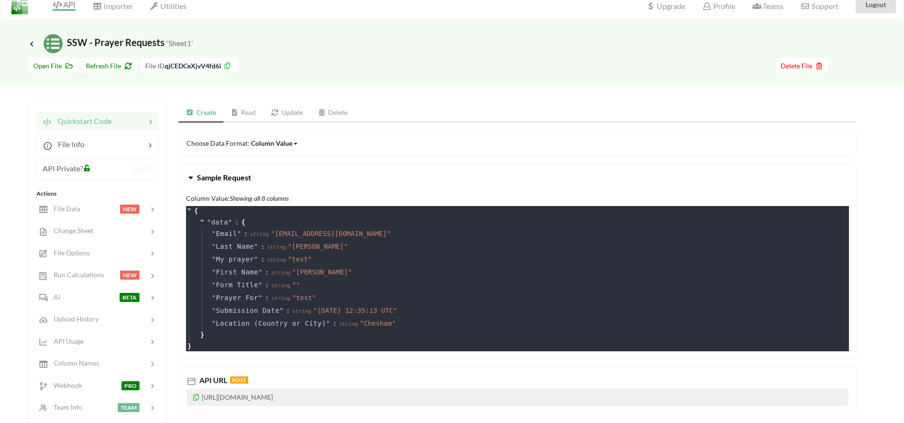
click at [274, 182] on button "Sample Request" at bounding box center [517, 177] width 677 height 27
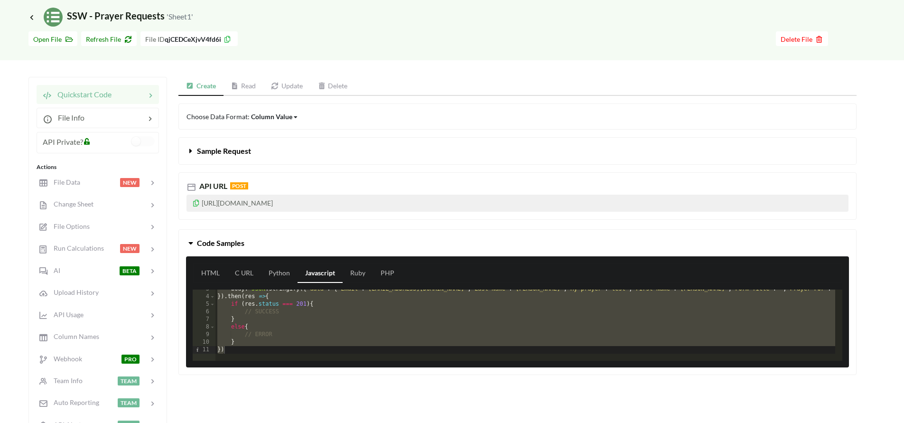
scroll to position [60, 0]
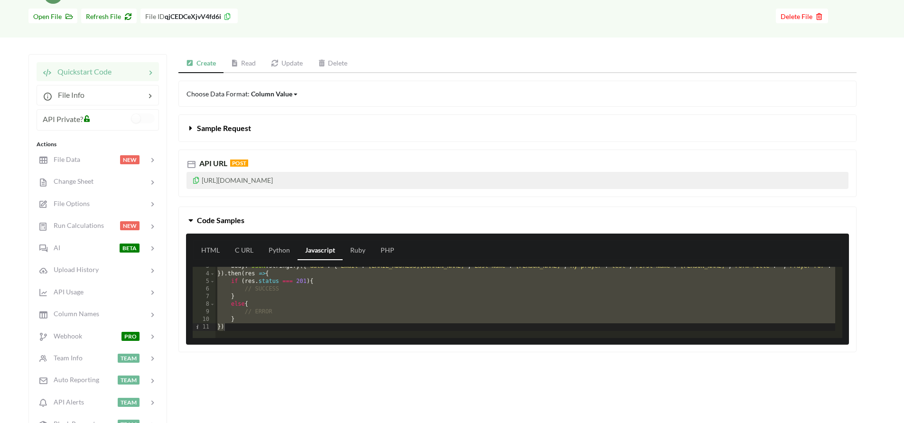
click at [262, 302] on div "body : JSON . stringify ({ "data" : { "Email" : "[EMAIL_ADDRESS][DOMAIN_NAME]" …" at bounding box center [640, 301] width 851 height 79
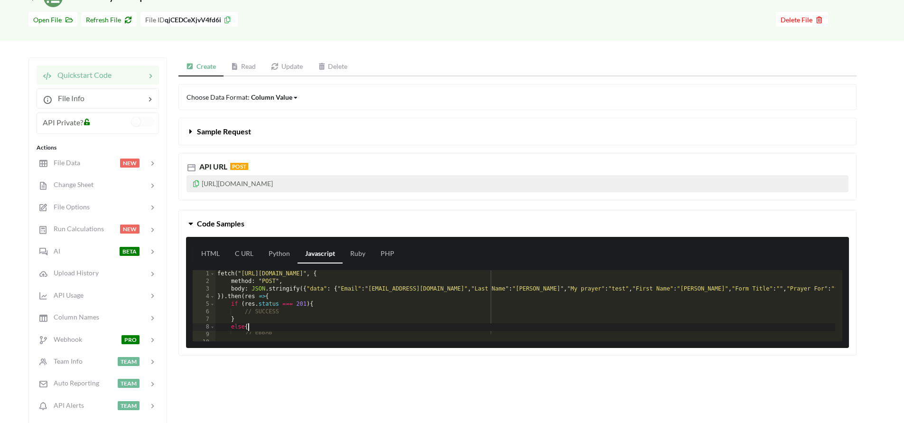
scroll to position [55, 0]
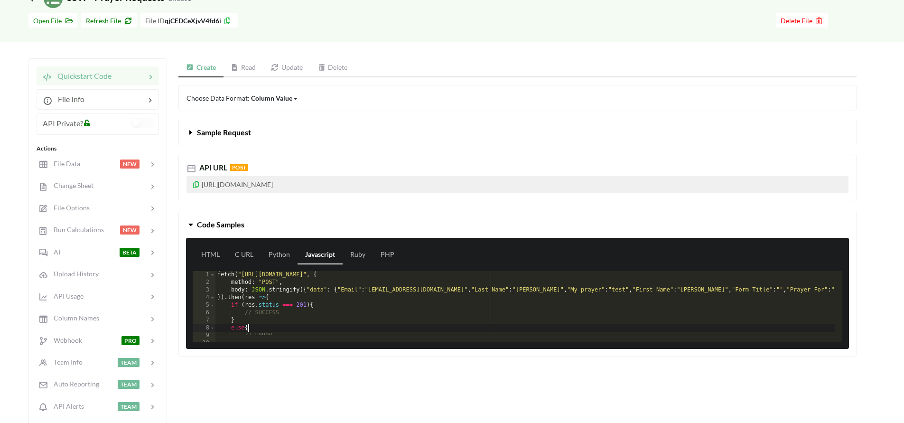
click at [260, 69] on link "Read" at bounding box center [243, 67] width 40 height 19
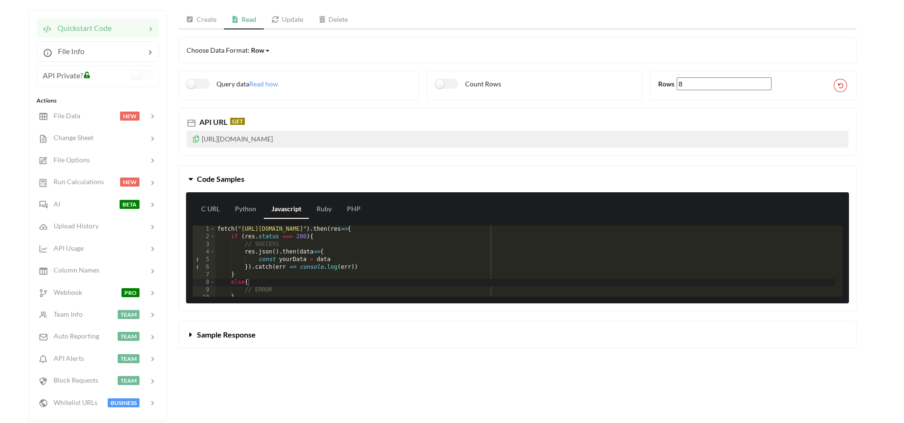
scroll to position [67, 0]
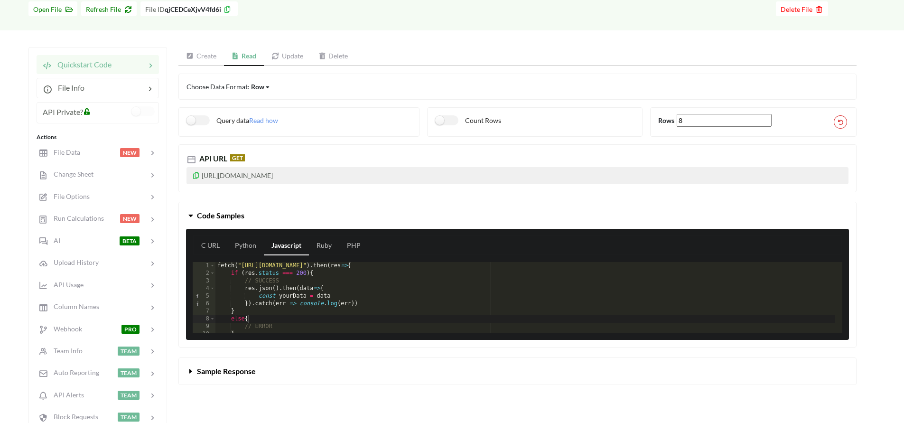
click at [248, 379] on button "Sample Response" at bounding box center [517, 371] width 677 height 27
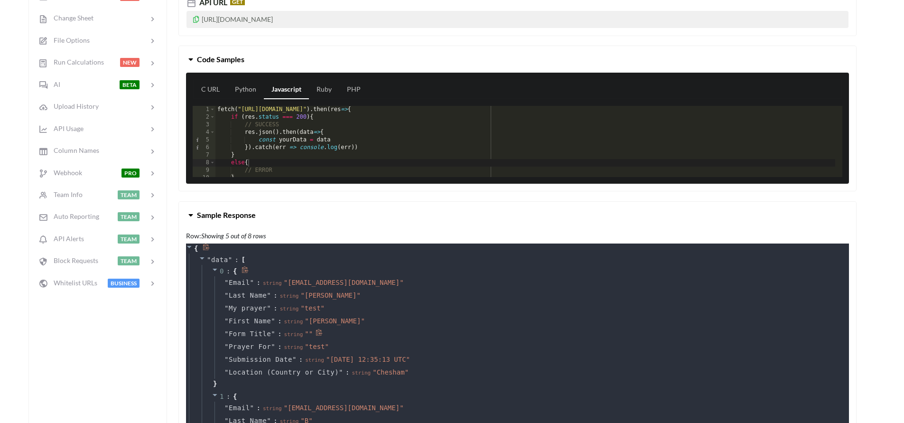
scroll to position [228, 0]
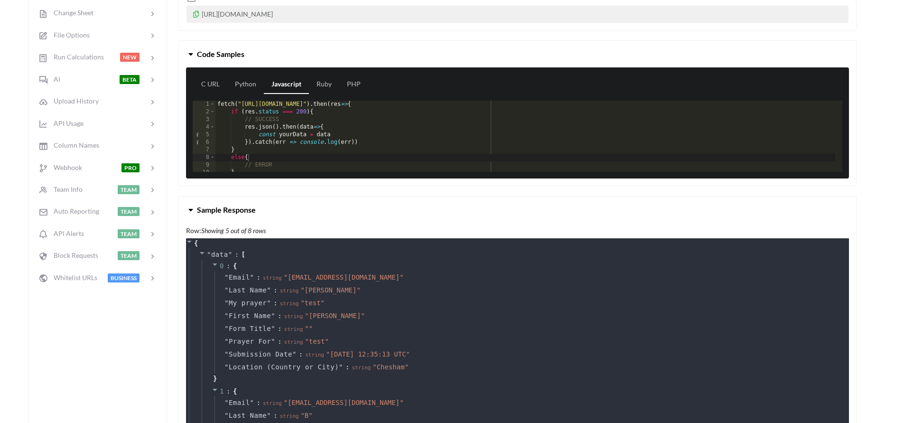
click at [293, 234] on h6 "Row: Showing 5 out of 8 rows" at bounding box center [517, 231] width 663 height 8
click at [289, 217] on button "Sample Response" at bounding box center [517, 209] width 677 height 27
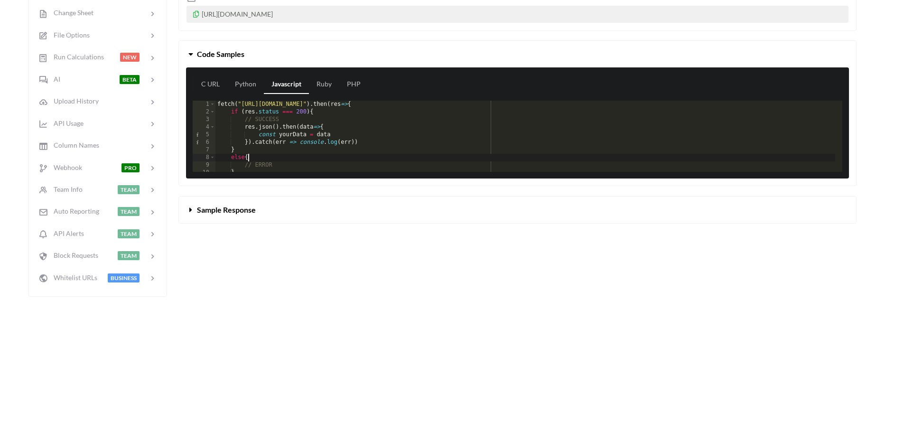
click at [298, 159] on div "fetch ( "[URL][DOMAIN_NAME]" ) . then ( res => { if ( res . status === 200 ) { …" at bounding box center [524, 144] width 619 height 86
